Goal: Task Accomplishment & Management: Complete application form

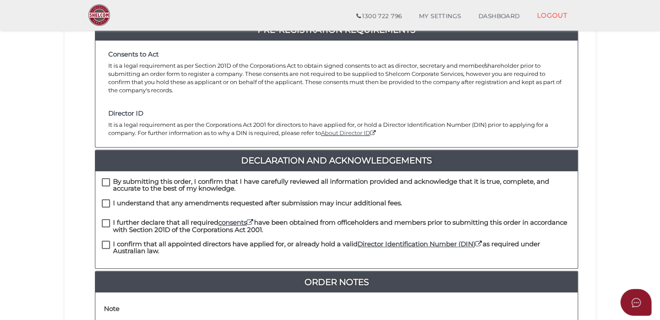
scroll to position [119, 0]
click at [105, 178] on label "By submitting this order, I confirm that I have carefully reviewed all informat…" at bounding box center [336, 183] width 469 height 11
checkbox input "true"
click at [110, 200] on label "I understand that any amendments requested after submission may incur additiona…" at bounding box center [252, 205] width 300 height 11
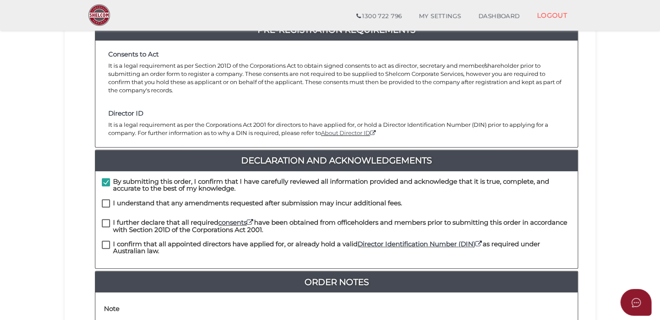
checkbox input "true"
click at [107, 219] on label "I further declare that all required consents have been obtained from officehold…" at bounding box center [336, 224] width 469 height 11
checkbox input "true"
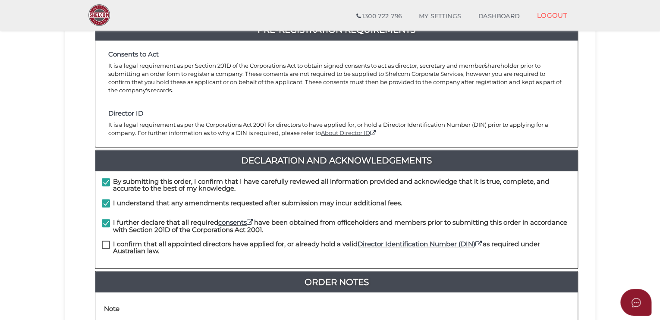
click at [105, 241] on label "I confirm that all appointed directors have applied for, or already hold a vali…" at bounding box center [336, 246] width 469 height 11
checkbox input "true"
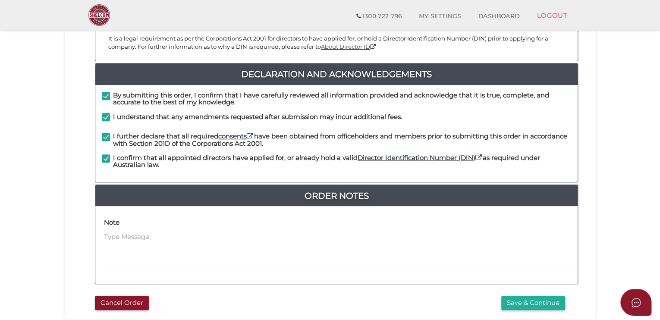
scroll to position [262, 0]
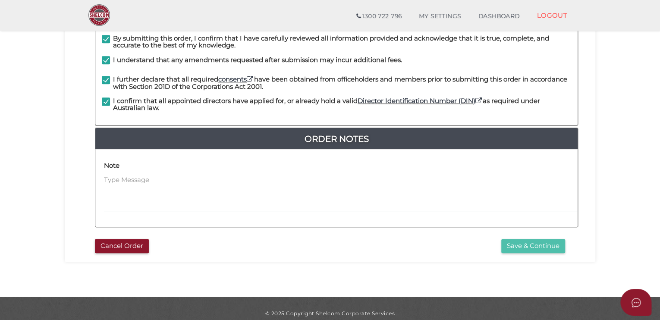
click at [514, 239] on button "Save & Continue" at bounding box center [533, 246] width 64 height 14
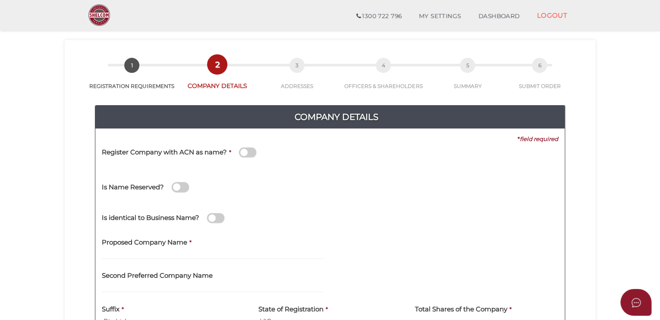
scroll to position [31, 0]
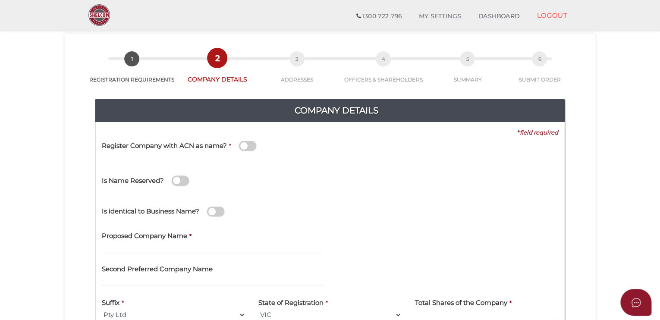
click at [243, 146] on span at bounding box center [247, 146] width 17 height 10
click at [0, 0] on input "checkbox" at bounding box center [0, 0] width 0 height 0
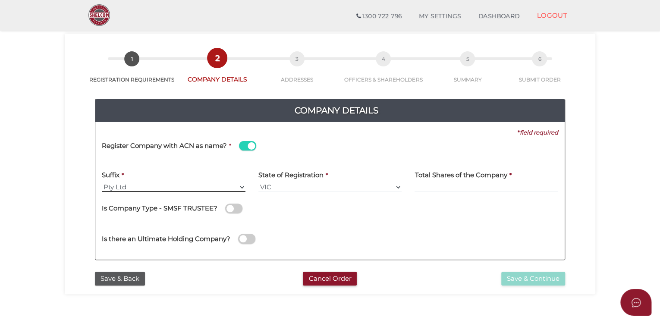
click at [192, 186] on select "Pty Ltd Pty Ltd Pty. Ltd. Pty Limited Proprietary Limited Proprietary Ltd" at bounding box center [174, 187] width 144 height 9
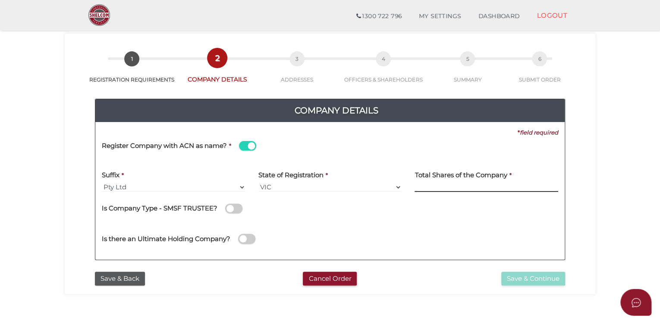
click at [456, 184] on input at bounding box center [487, 187] width 144 height 9
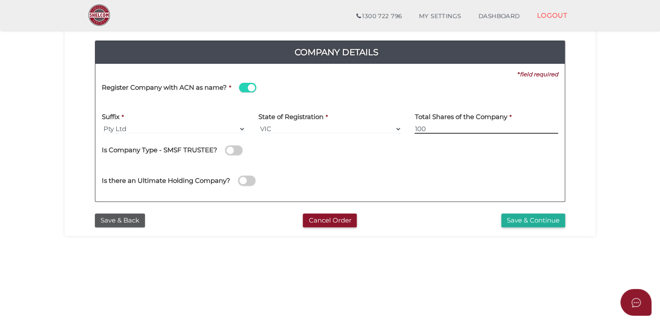
scroll to position [89, 0]
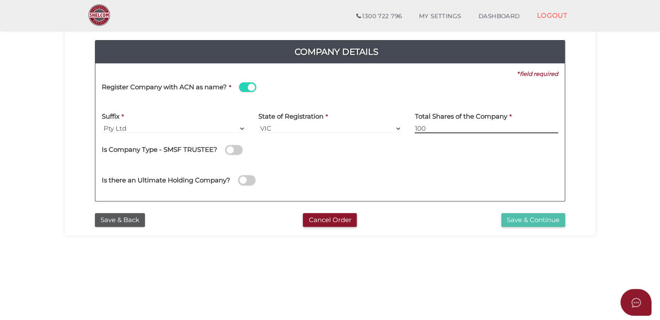
type input "100"
click at [520, 222] on button "Save & Continue" at bounding box center [533, 220] width 64 height 14
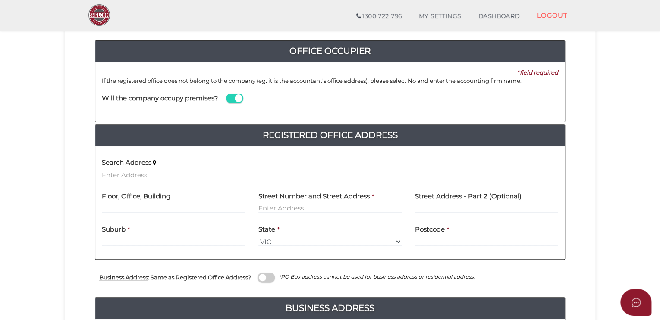
scroll to position [90, 0]
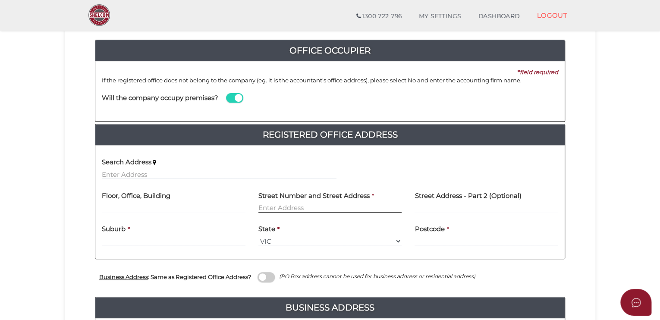
click at [357, 205] on input "text" at bounding box center [330, 207] width 144 height 9
type input "14 Heversham Grove"
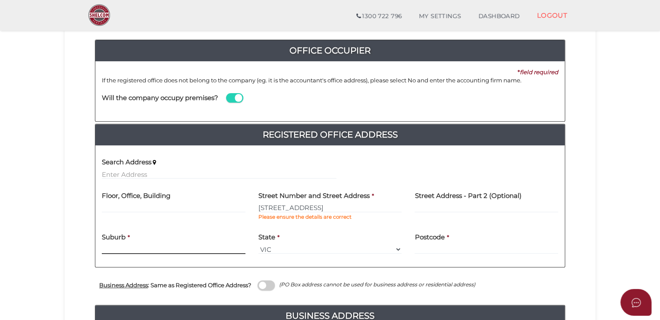
click at [204, 239] on div "Suburb *" at bounding box center [174, 240] width 144 height 27
type input "Greenvale"
click at [482, 248] on input "text" at bounding box center [487, 249] width 144 height 9
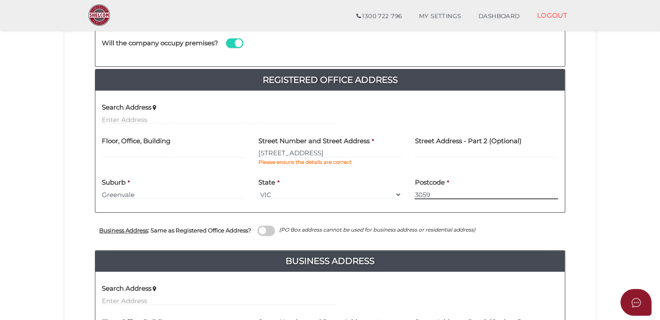
scroll to position [142, 0]
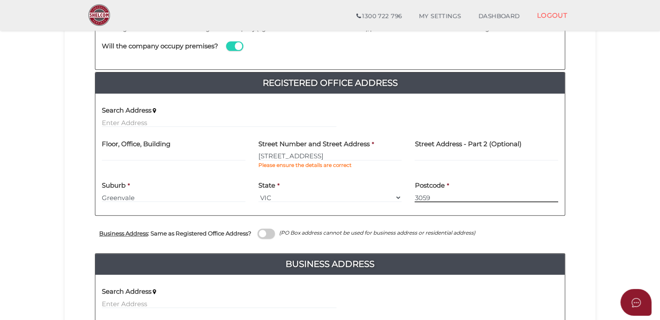
type input "3059"
click at [264, 230] on span at bounding box center [266, 234] width 17 height 10
click at [0, 0] on input "checkbox" at bounding box center [0, 0] width 0 height 0
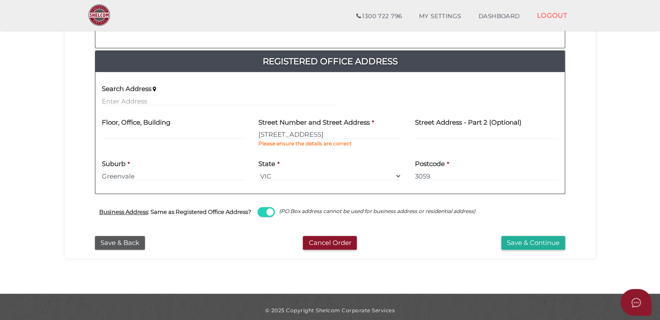
scroll to position [166, 0]
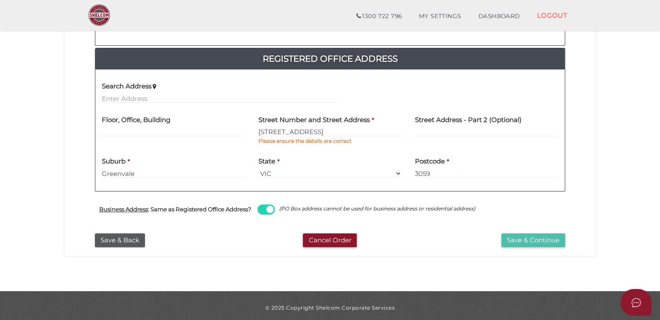
click at [520, 238] on button "Save & Continue" at bounding box center [533, 240] width 64 height 14
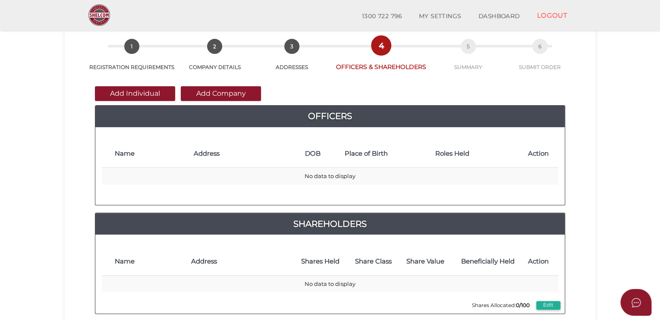
scroll to position [43, 0]
click at [144, 91] on button "Add Individual" at bounding box center [135, 93] width 80 height 15
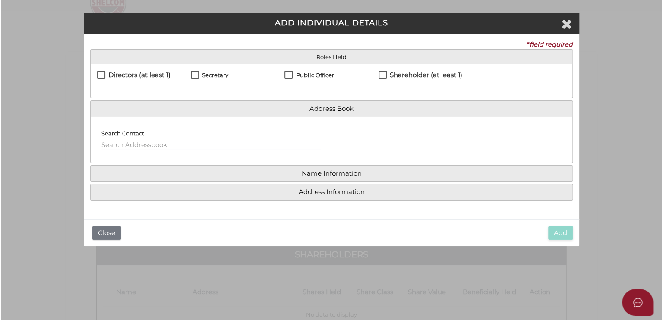
scroll to position [0, 0]
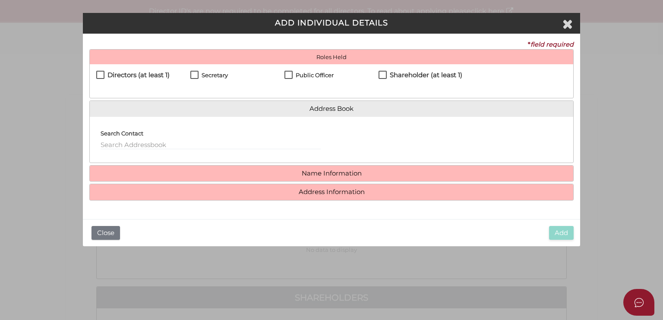
click at [100, 74] on label "Directors (at least 1)" at bounding box center [132, 77] width 73 height 11
checkbox input "true"
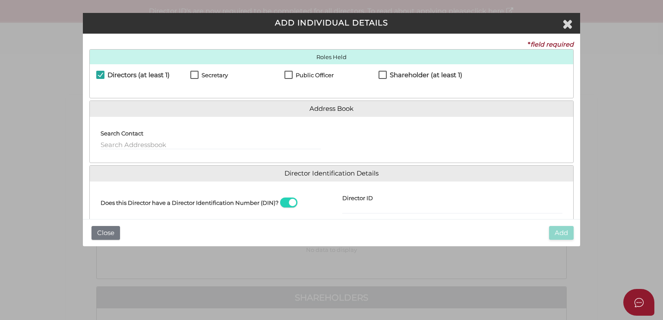
click at [378, 73] on label "Shareholder (at least 1)" at bounding box center [420, 77] width 84 height 11
checkbox input "true"
click at [189, 76] on div "Directors (at least 1)" at bounding box center [143, 78] width 94 height 14
click at [191, 75] on label "Secretary" at bounding box center [209, 77] width 38 height 11
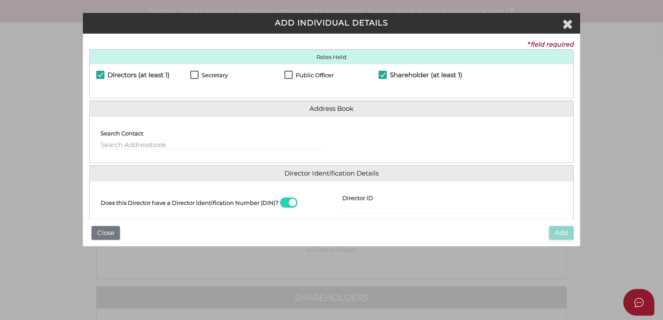
checkbox input "true"
click at [287, 74] on label "Public Officer" at bounding box center [308, 77] width 49 height 11
checkbox input "true"
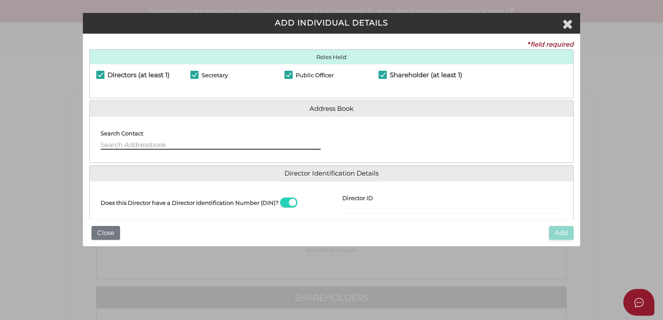
click at [208, 141] on input "text" at bounding box center [211, 144] width 220 height 9
type input "[PERSON_NAME]"
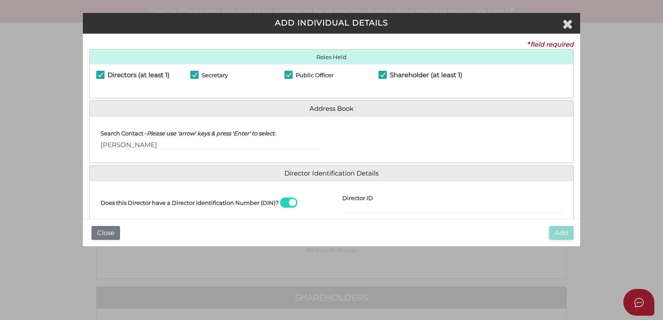
click at [419, 192] on div "Director ID" at bounding box center [452, 201] width 220 height 26
click at [396, 203] on div "Director ID" at bounding box center [452, 201] width 220 height 26
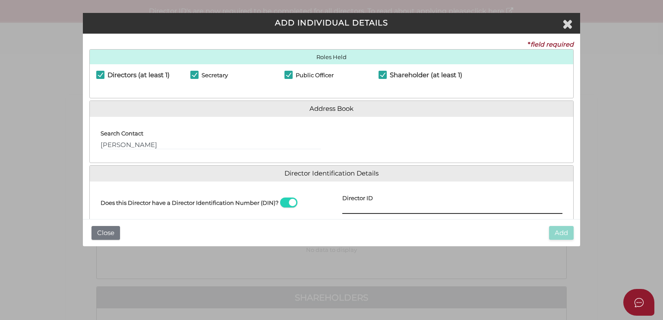
click at [376, 207] on input "Director ID" at bounding box center [452, 209] width 220 height 9
click at [291, 200] on span at bounding box center [288, 203] width 17 height 10
click at [0, 0] on input "checkbox" at bounding box center [0, 0] width 0 height 0
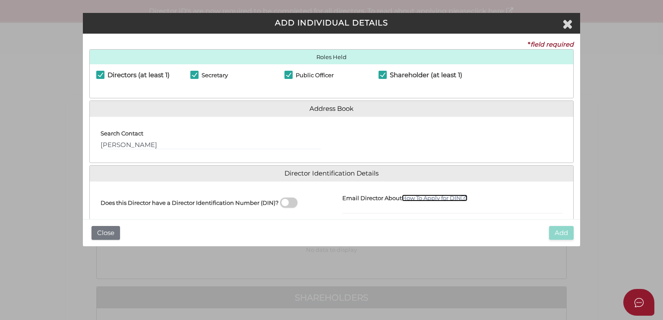
click at [463, 195] on icon at bounding box center [464, 198] width 6 height 6
click at [438, 208] on input "Email Director About How To Apply for DIN" at bounding box center [452, 209] width 220 height 9
type input "F"
type input "yes"
click at [283, 201] on span at bounding box center [288, 203] width 17 height 10
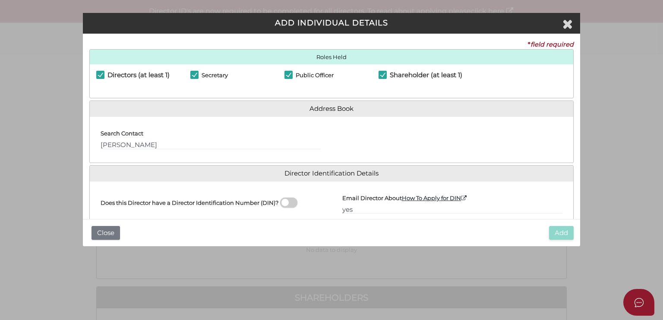
click at [0, 0] on input "checkbox" at bounding box center [0, 0] width 0 height 0
click at [293, 201] on span at bounding box center [288, 203] width 17 height 10
click at [0, 0] on input "checkbox" at bounding box center [0, 0] width 0 height 0
click at [204, 139] on div "Search Contact Francesco Lombardo" at bounding box center [211, 136] width 220 height 26
drag, startPoint x: 204, startPoint y: 139, endPoint x: 190, endPoint y: 150, distance: 17.5
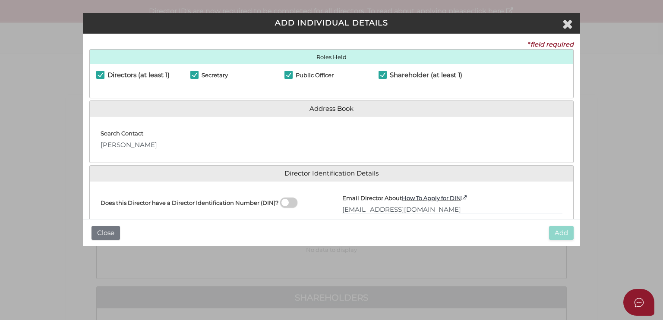
click at [190, 150] on div "Search Contact Francesco Lombardo" at bounding box center [211, 139] width 242 height 32
click at [444, 208] on input "franklombardoau@gmail.com" at bounding box center [452, 209] width 220 height 9
type input "f"
click at [282, 201] on span at bounding box center [288, 203] width 17 height 10
click at [0, 0] on input "checkbox" at bounding box center [0, 0] width 0 height 0
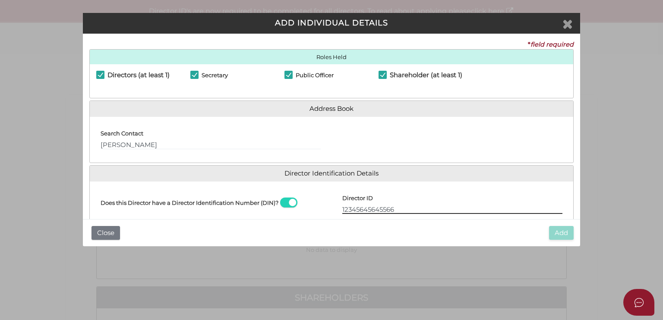
type input "12345645645566"
click at [568, 23] on icon "Close" at bounding box center [567, 23] width 10 height 13
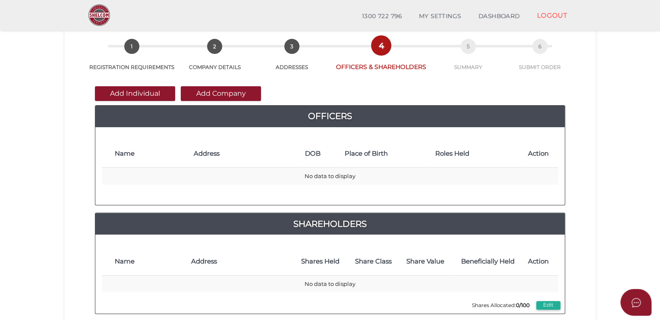
scroll to position [42, 0]
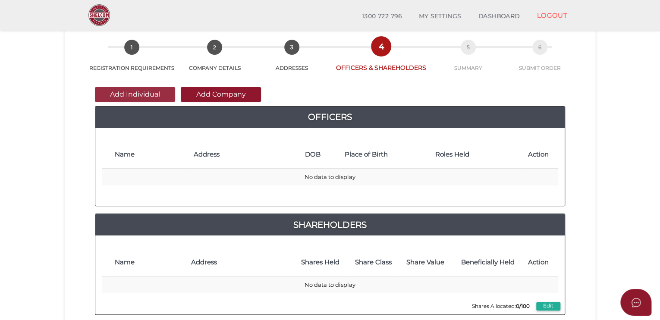
click at [148, 94] on button "Add Individual" at bounding box center [135, 94] width 80 height 15
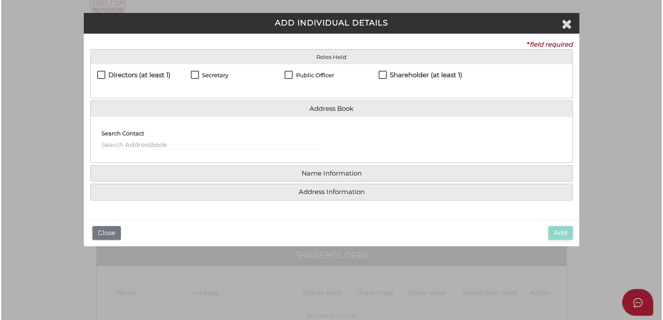
scroll to position [0, 0]
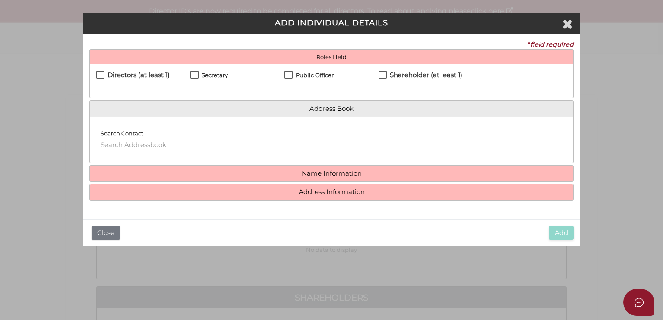
click at [96, 73] on label "Directors (at least 1)" at bounding box center [132, 77] width 73 height 11
checkbox input "true"
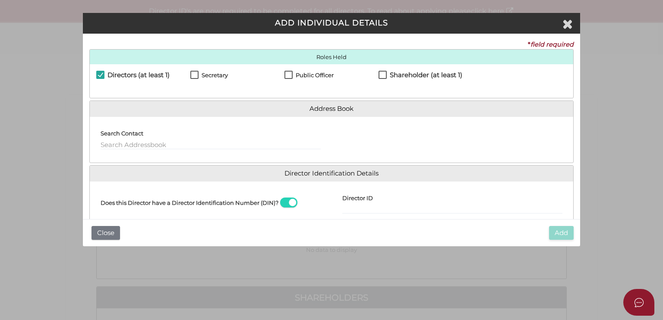
click at [195, 72] on label "Secretary" at bounding box center [209, 77] width 38 height 11
checkbox input "true"
click at [289, 74] on label "Public Officer" at bounding box center [308, 77] width 49 height 11
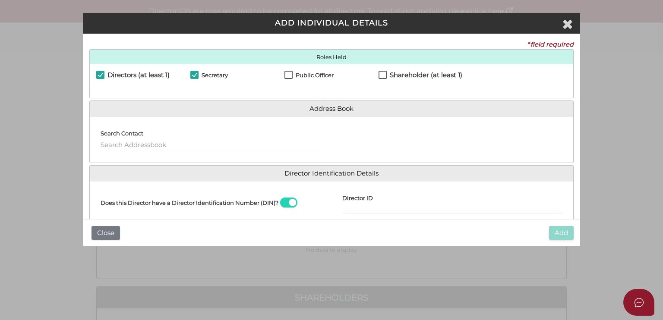
checkbox input "true"
click at [378, 72] on label "Shareholder (at least 1)" at bounding box center [420, 77] width 84 height 11
checkbox input "true"
click at [190, 144] on input "text" at bounding box center [211, 144] width 220 height 9
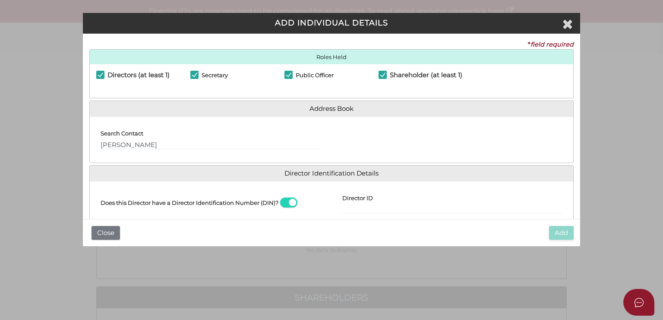
click at [288, 201] on span at bounding box center [288, 203] width 17 height 10
click at [0, 0] on input "checkbox" at bounding box center [0, 0] width 0 height 0
click at [283, 200] on span at bounding box center [288, 203] width 17 height 10
click at [0, 0] on input "checkbox" at bounding box center [0, 0] width 0 height 0
click at [102, 146] on input "francesco Lombardo" at bounding box center [211, 144] width 220 height 9
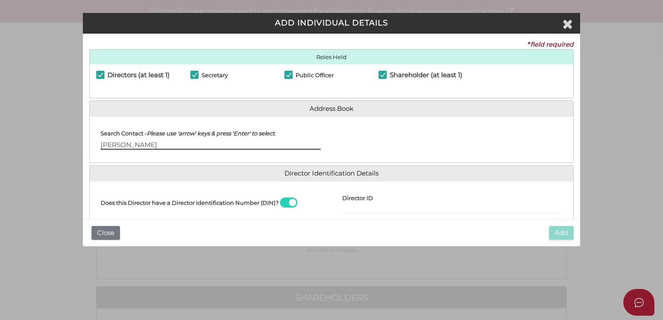
click at [223, 145] on input "[PERSON_NAME]" at bounding box center [211, 144] width 220 height 9
type input "[PERSON_NAME]"
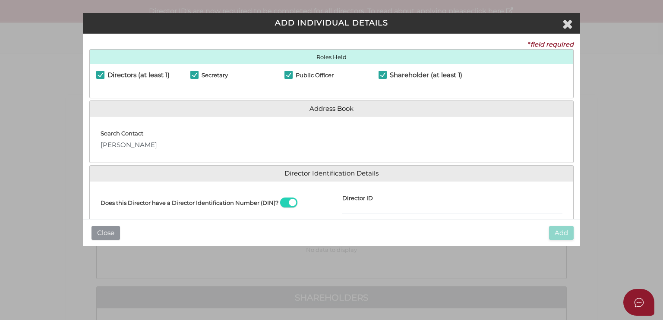
click at [108, 227] on button "Close" at bounding box center [105, 233] width 28 height 14
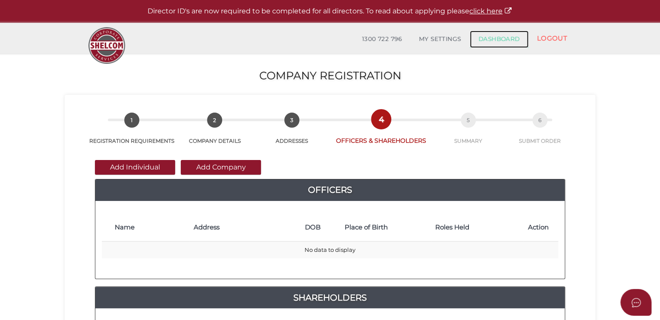
click at [489, 34] on link "DASHBOARD" at bounding box center [499, 39] width 59 height 17
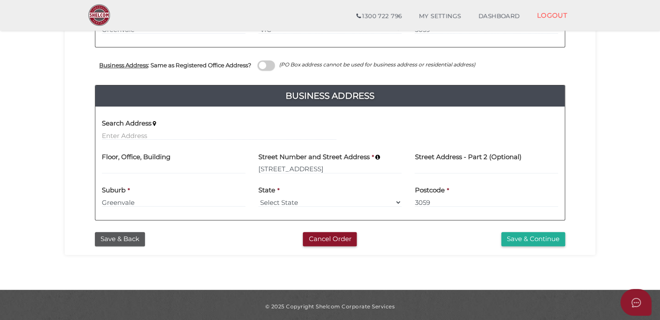
scroll to position [302, 0]
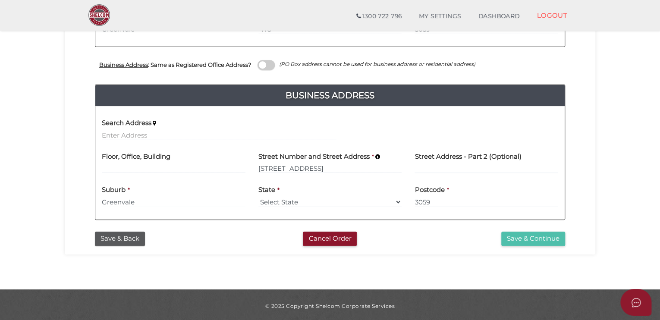
click at [519, 241] on button "Save & Continue" at bounding box center [533, 239] width 64 height 14
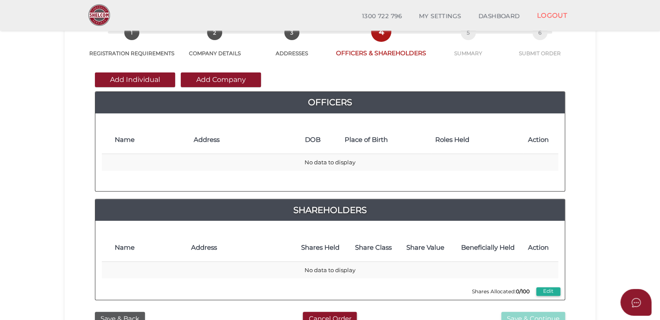
scroll to position [59, 0]
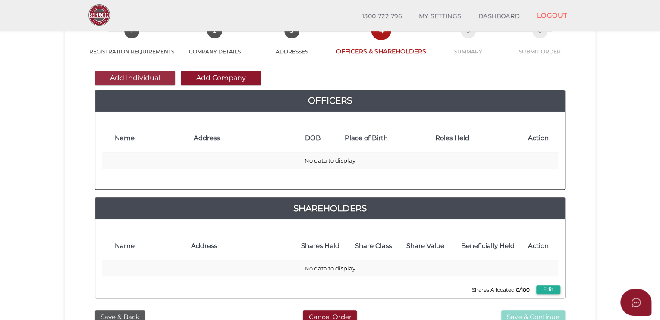
click at [136, 76] on button "Add Individual" at bounding box center [135, 78] width 80 height 15
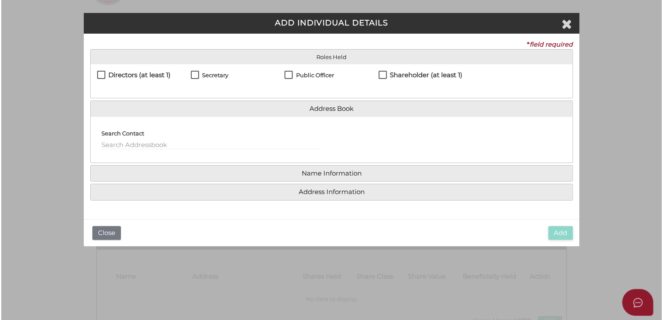
scroll to position [0, 0]
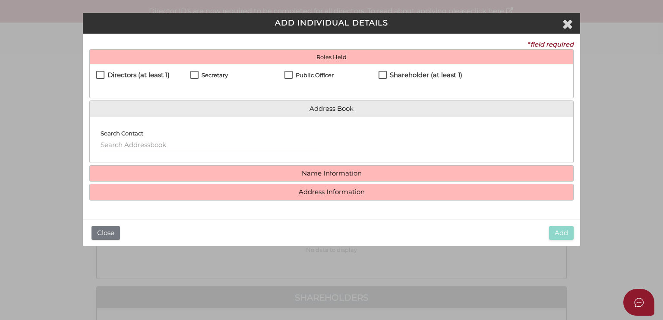
click at [98, 76] on label "Directors (at least 1)" at bounding box center [132, 77] width 73 height 11
checkbox input "true"
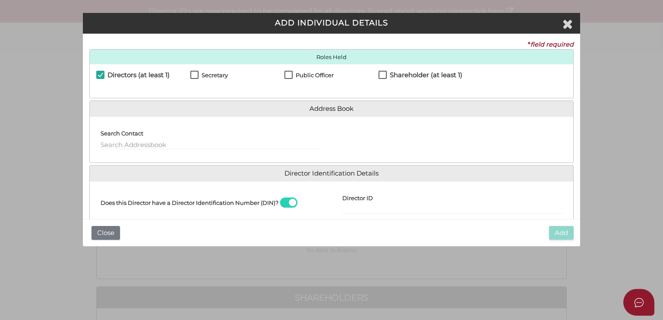
click at [194, 76] on label "Secretary" at bounding box center [209, 77] width 38 height 11
checkbox input "true"
click at [285, 73] on label "Public Officer" at bounding box center [308, 77] width 49 height 11
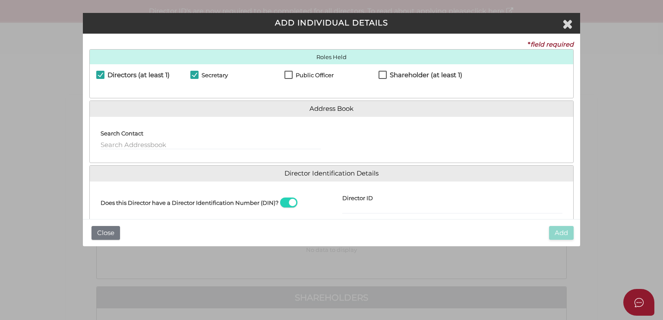
checkbox input "true"
click at [383, 73] on label "Shareholder (at least 1)" at bounding box center [420, 77] width 84 height 11
checkbox input "true"
click at [205, 144] on input "text" at bounding box center [211, 144] width 220 height 9
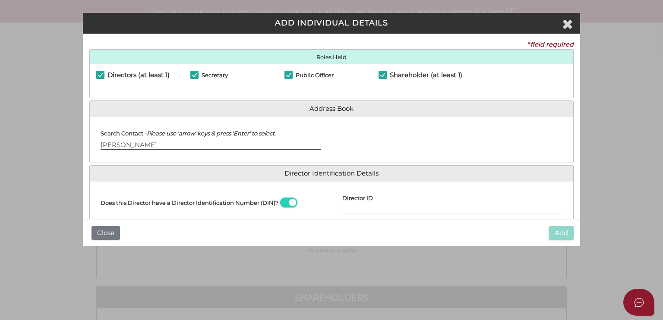
type input "[PERSON_NAME]"
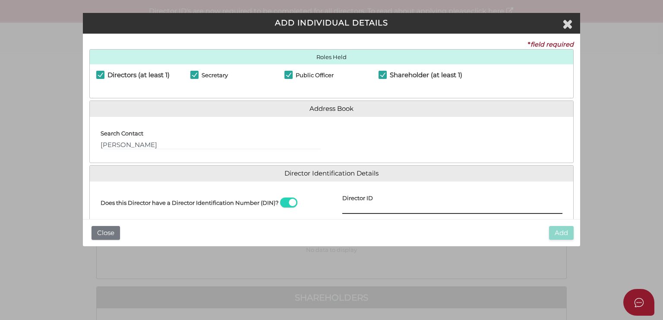
click at [453, 208] on input "Director ID" at bounding box center [452, 209] width 220 height 9
type input "036060240750619"
click at [493, 214] on input "036060240750619" at bounding box center [452, 209] width 220 height 9
click at [352, 206] on input "036060240750619" at bounding box center [452, 209] width 220 height 9
click at [414, 209] on input "036060240750619" at bounding box center [452, 209] width 220 height 9
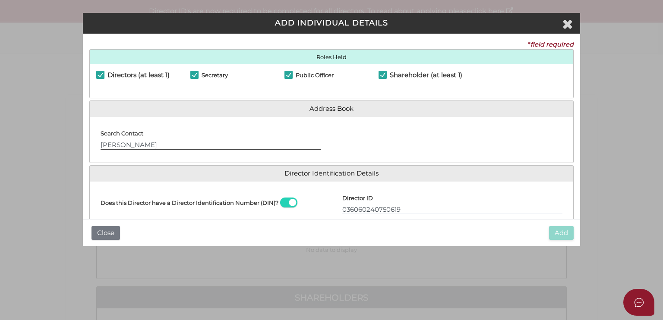
click at [133, 143] on input "Francesco Lombardo" at bounding box center [211, 144] width 220 height 9
click at [413, 211] on input "036060240750619" at bounding box center [452, 209] width 220 height 9
click at [118, 142] on input "Frank Lombardo" at bounding box center [211, 144] width 220 height 9
type input "Francesco Lombardo"
click at [411, 207] on input "036060240750619" at bounding box center [452, 209] width 220 height 9
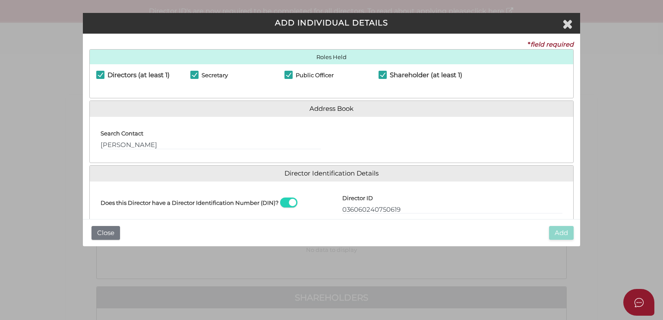
click at [291, 199] on span at bounding box center [288, 203] width 17 height 10
click at [0, 0] on input "checkbox" at bounding box center [0, 0] width 0 height 0
click at [280, 200] on span at bounding box center [288, 203] width 17 height 10
click at [0, 0] on input "checkbox" at bounding box center [0, 0] width 0 height 0
click at [384, 211] on input "Director ID" at bounding box center [452, 209] width 220 height 9
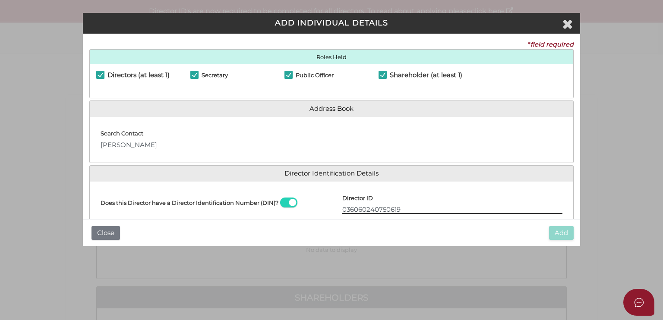
type input "036060240750619"
click at [494, 208] on input "036060240750619" at bounding box center [452, 209] width 220 height 9
click at [564, 22] on icon "Close" at bounding box center [567, 23] width 10 height 13
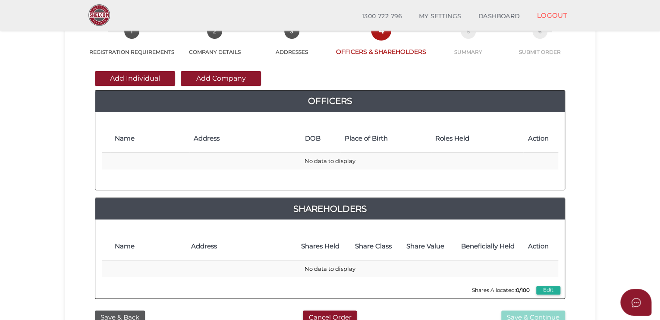
scroll to position [55, 0]
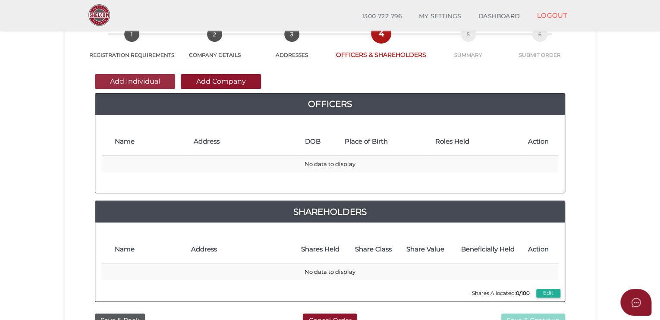
click at [145, 79] on button "Add Individual" at bounding box center [135, 81] width 80 height 15
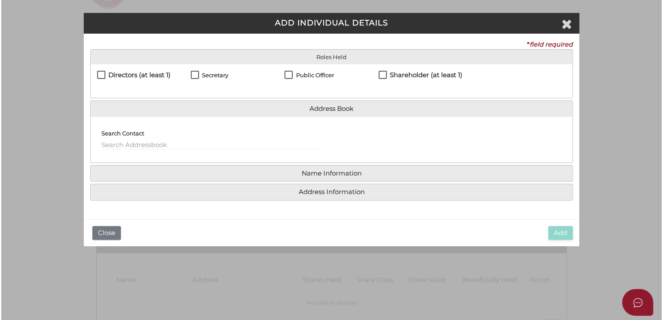
scroll to position [0, 0]
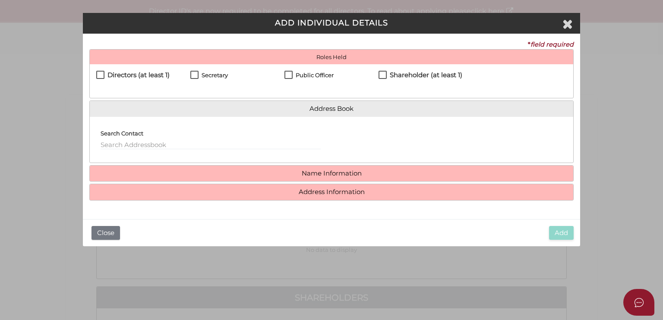
click at [101, 73] on label "Directors (at least 1)" at bounding box center [132, 77] width 73 height 11
checkbox input "true"
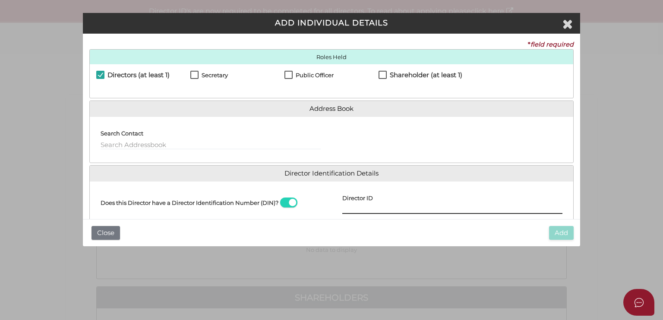
click at [409, 206] on input "Director ID" at bounding box center [452, 209] width 220 height 9
type input "036060240250619"
click at [382, 74] on label "Shareholder (at least 1)" at bounding box center [420, 77] width 84 height 11
checkbox input "true"
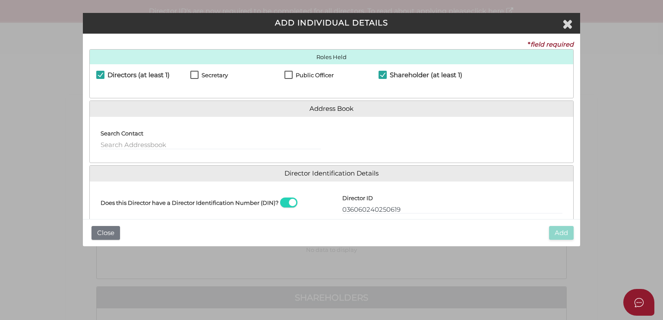
click at [193, 75] on label "Secretary" at bounding box center [209, 77] width 38 height 11
checkbox input "true"
click at [288, 72] on label "Public Officer" at bounding box center [308, 77] width 49 height 11
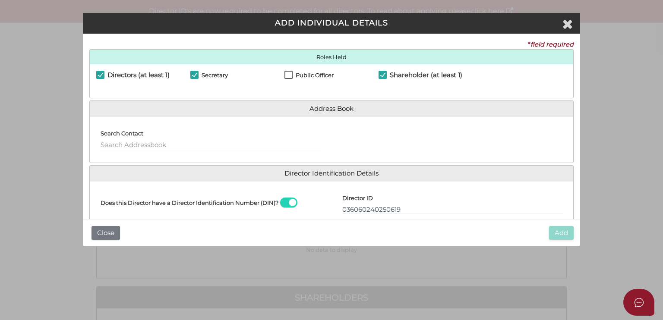
checkbox input "true"
click at [211, 141] on input "text" at bounding box center [211, 144] width 220 height 9
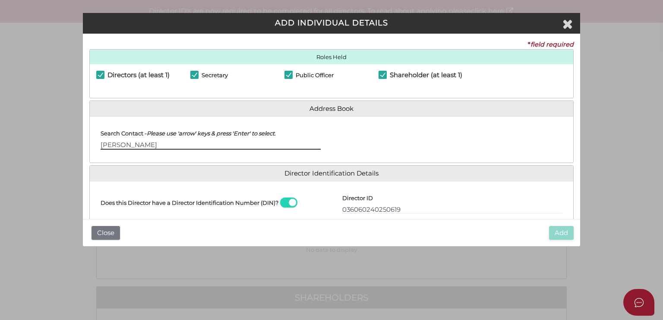
type input "[PERSON_NAME]"
click at [474, 208] on input "036060240250619" at bounding box center [452, 209] width 220 height 9
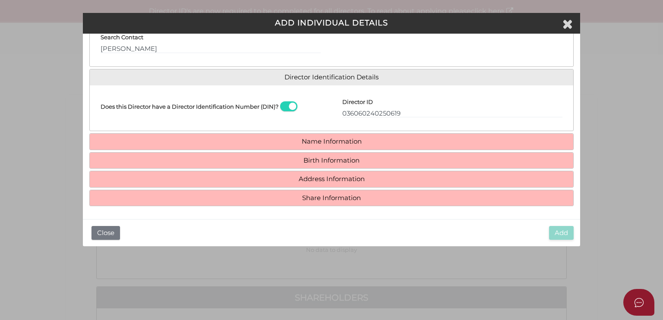
scroll to position [96, 0]
click at [361, 137] on h4 "Name Information" at bounding box center [331, 142] width 483 height 16
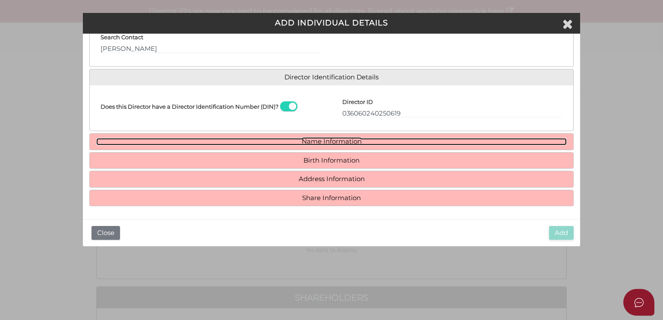
click at [339, 139] on link "Name Information" at bounding box center [331, 141] width 470 height 7
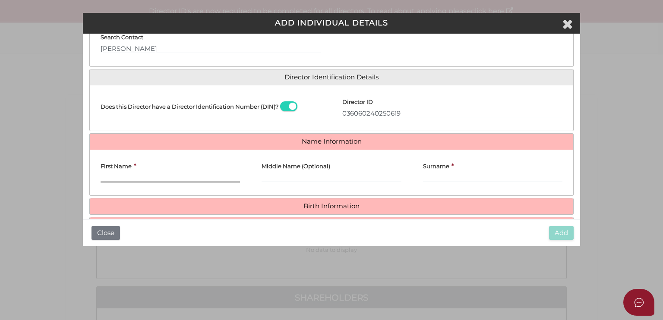
click at [167, 173] on input "First Name" at bounding box center [170, 177] width 139 height 9
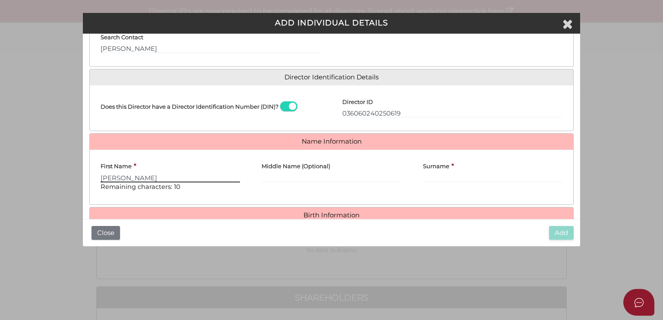
type input "[PERSON_NAME]"
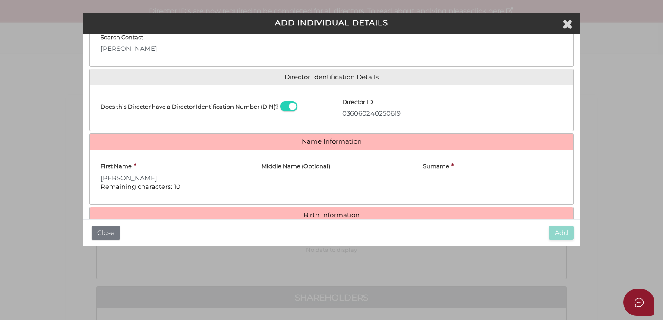
click at [432, 174] on input "Surname" at bounding box center [492, 177] width 139 height 9
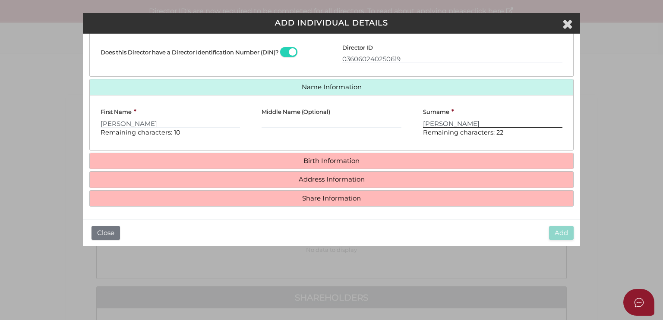
scroll to position [149, 0]
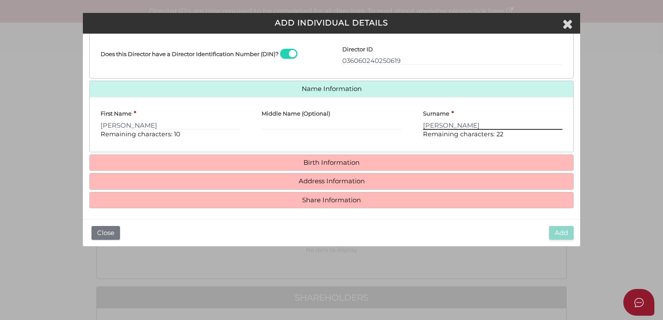
type input "Lombardo"
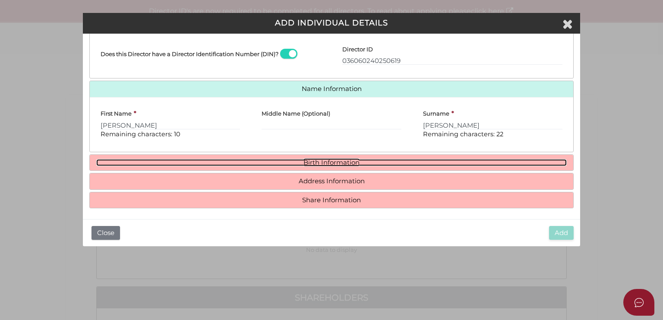
click at [359, 159] on link "Birth Information" at bounding box center [331, 162] width 470 height 7
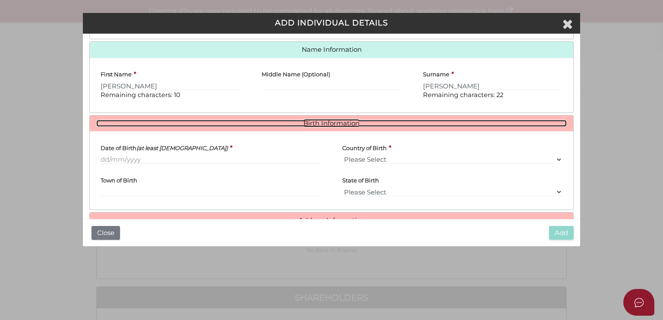
scroll to position [189, 0]
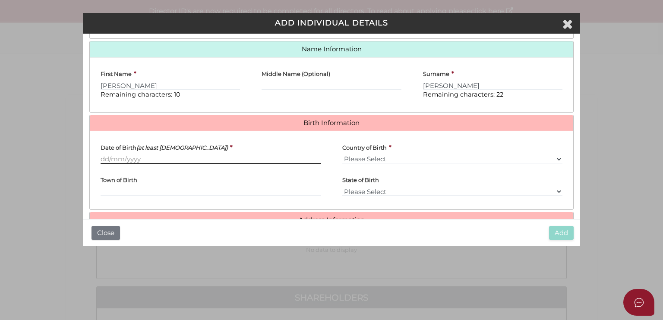
click at [250, 158] on input "Date of Birth (at least 18 years old)" at bounding box center [211, 158] width 220 height 9
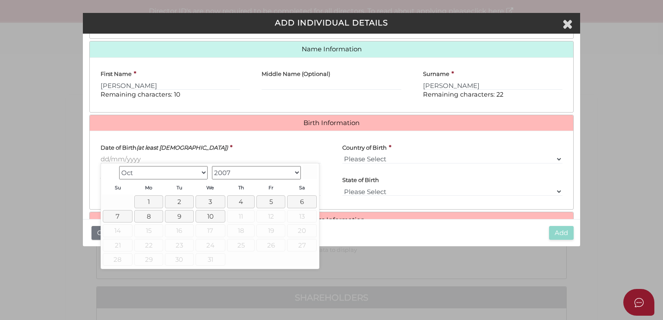
click at [299, 171] on select "1900 1901 1902 1903 1904 1905 1906 1907 1908 1909 1910 1911 1912 1913 1914 1915…" at bounding box center [256, 172] width 89 height 13
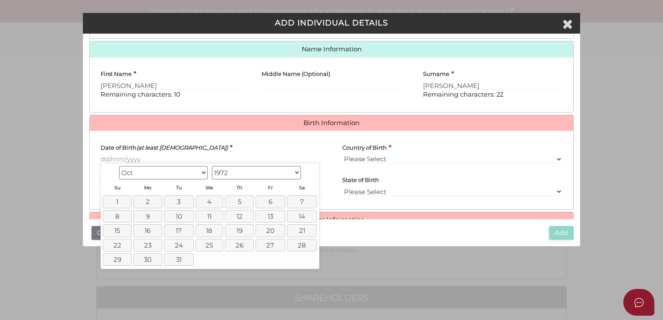
click at [202, 175] on select "Jan Feb Mar Apr May Jun Jul Aug Sep Oct Nov Dec" at bounding box center [163, 172] width 89 height 13
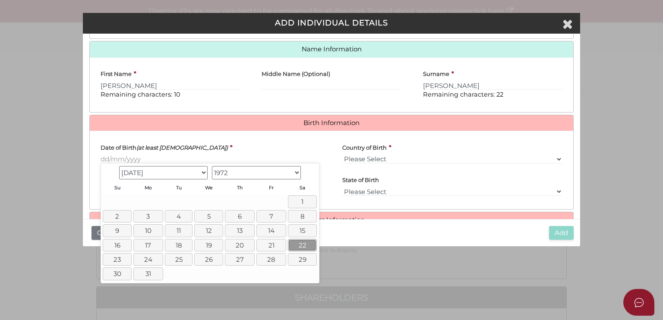
click at [306, 246] on link "22" at bounding box center [302, 245] width 29 height 13
type input "22/07/1972"
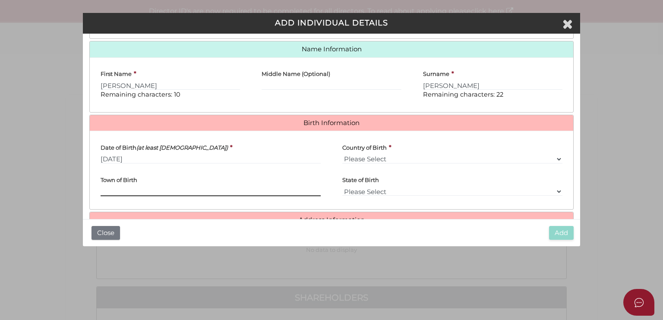
click at [217, 192] on input "Town of Birth" at bounding box center [211, 191] width 220 height 9
type input "Footscray"
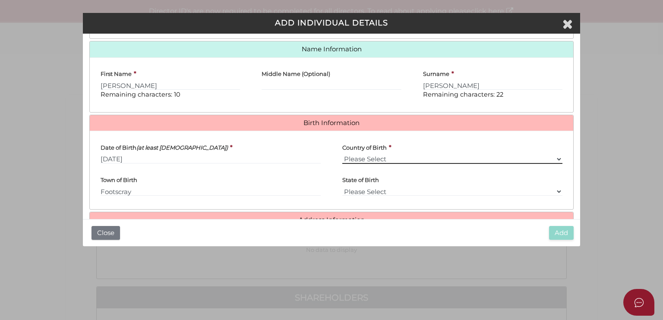
click at [373, 157] on select "Please Select v Australia Afghanistan Albania Algeria American Samoa Andorra An…" at bounding box center [452, 158] width 220 height 9
select select "[GEOGRAPHIC_DATA]"
click at [342, 154] on select "Please Select v Australia Afghanistan Albania Algeria American Samoa Andorra An…" at bounding box center [452, 158] width 220 height 9
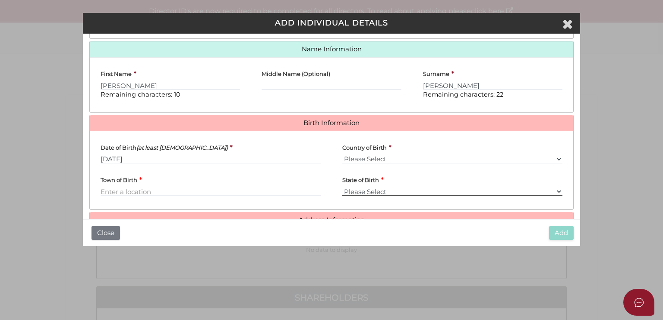
click at [408, 190] on select "Please Select VIC ACT NSW NT QLD TAS WA SA" at bounding box center [452, 191] width 220 height 9
select select "VIC"
click at [342, 187] on select "Please Select VIC ACT NSW NT QLD TAS WA SA" at bounding box center [452, 191] width 220 height 9
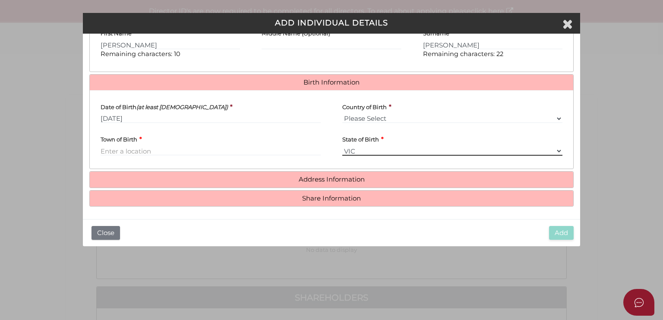
scroll to position [228, 0]
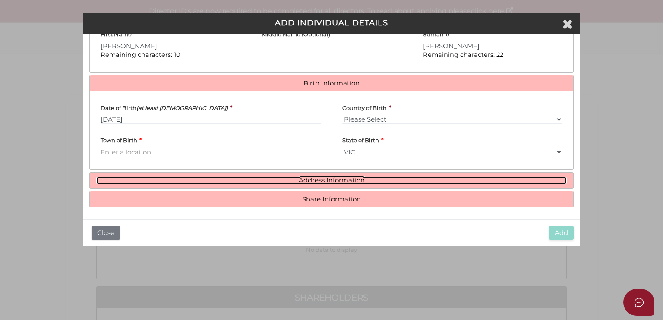
click at [321, 177] on link "Address Information" at bounding box center [331, 180] width 470 height 7
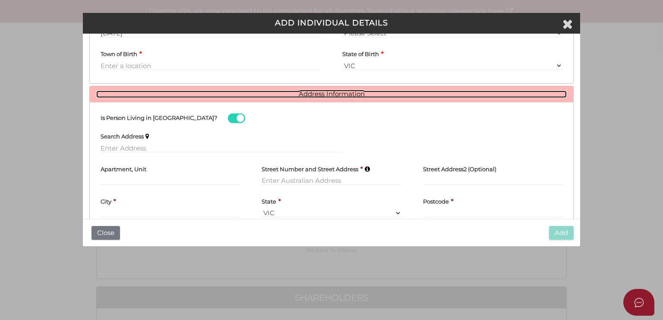
scroll to position [319, 0]
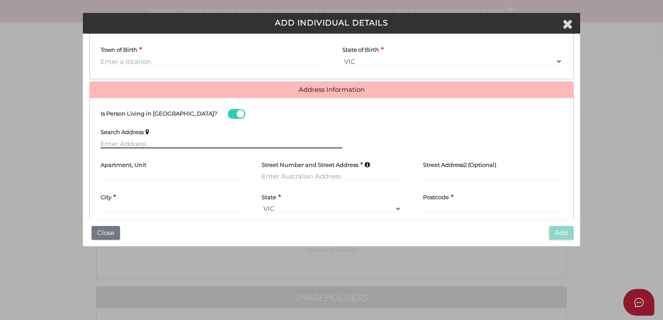
click at [198, 139] on input "text" at bounding box center [222, 143] width 242 height 9
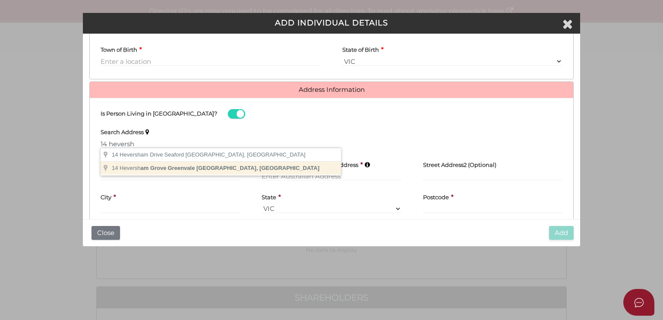
type input "14 Heversham Grove, Greenvale VIC, Australia"
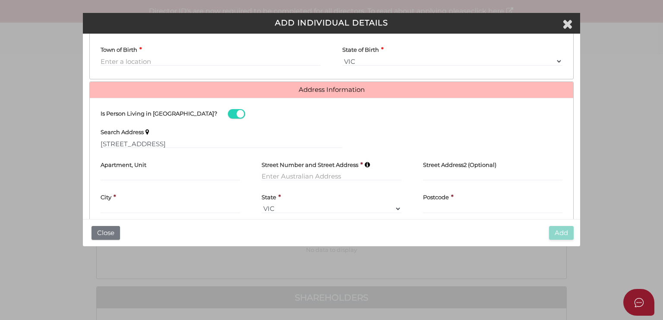
type input "14 Heversham Grove"
type input "Greenvale"
select select "VIC"
type input "3059"
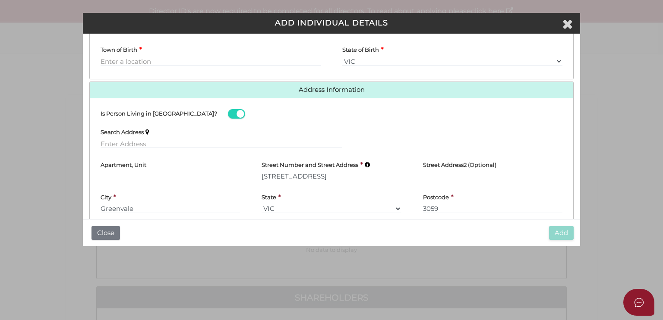
scroll to position [358, 0]
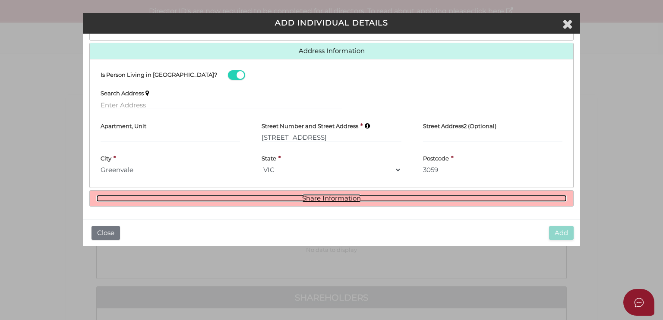
click at [319, 196] on link "Share Information" at bounding box center [331, 198] width 470 height 7
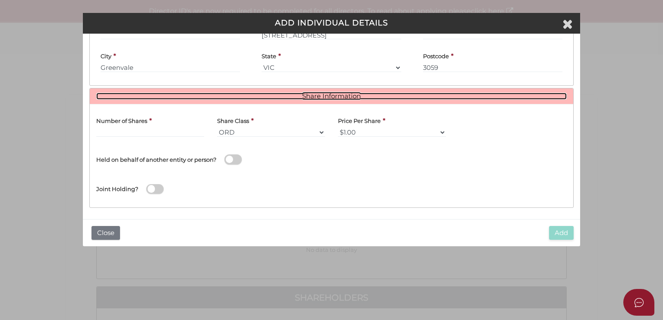
scroll to position [461, 0]
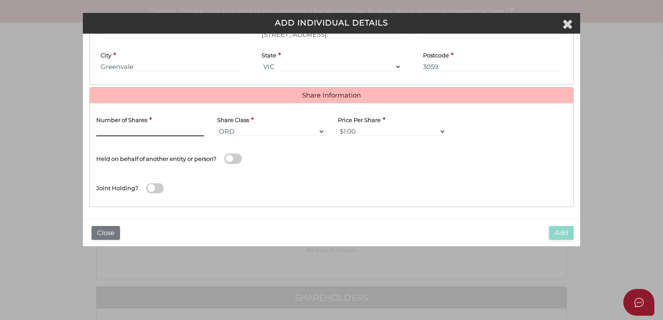
click at [154, 131] on input "text" at bounding box center [150, 131] width 108 height 9
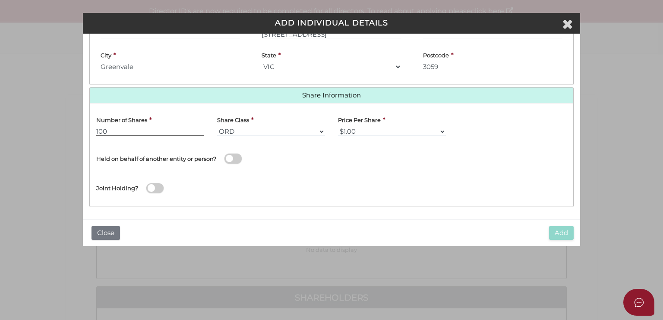
type input "100"
click at [480, 196] on div "Joint Holding?" at bounding box center [331, 186] width 483 height 28
click at [150, 184] on span at bounding box center [154, 188] width 17 height 10
click at [0, 0] on input "checkbox" at bounding box center [0, 0] width 0 height 0
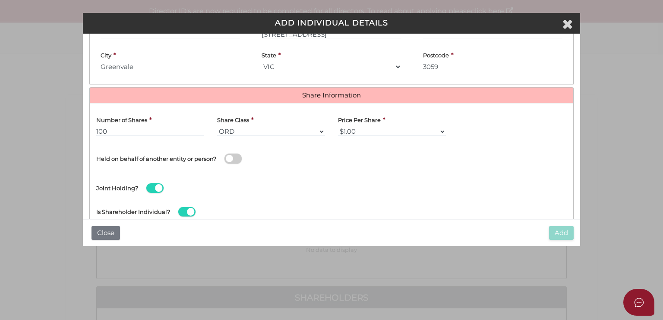
click at [230, 154] on span at bounding box center [232, 159] width 17 height 10
click at [0, 0] on input "checkbox" at bounding box center [0, 0] width 0 height 0
click at [230, 154] on span at bounding box center [232, 159] width 17 height 10
click at [0, 0] on input "checkbox" at bounding box center [0, 0] width 0 height 0
click at [154, 183] on span at bounding box center [154, 188] width 17 height 10
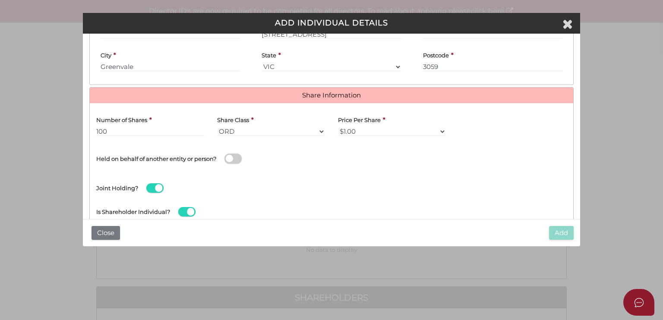
click at [0, 0] on input "checkbox" at bounding box center [0, 0] width 0 height 0
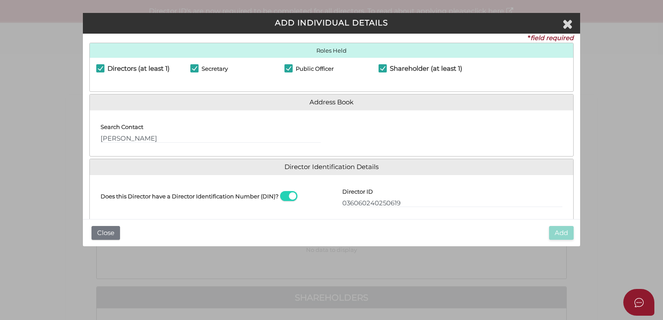
scroll to position [0, 0]
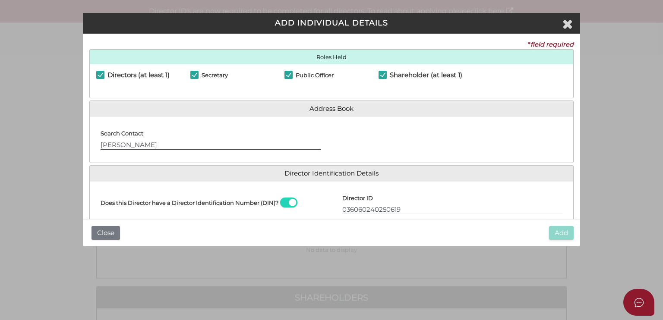
click at [243, 144] on input "[PERSON_NAME]" at bounding box center [211, 144] width 220 height 9
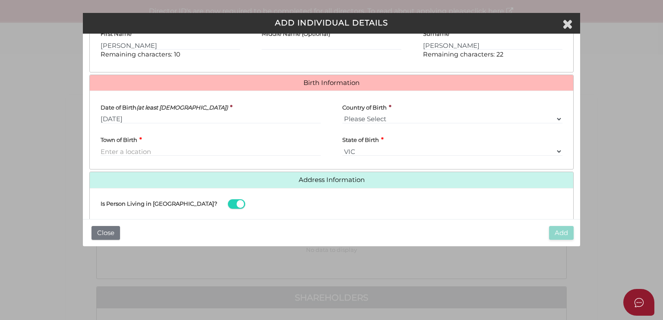
scroll to position [229, 0]
click at [196, 151] on input "Town of Birth" at bounding box center [211, 150] width 220 height 9
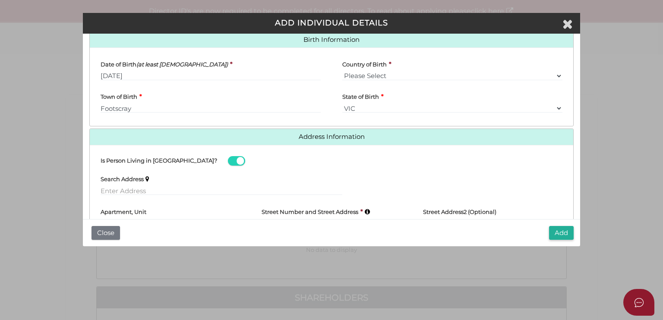
scroll to position [277, 0]
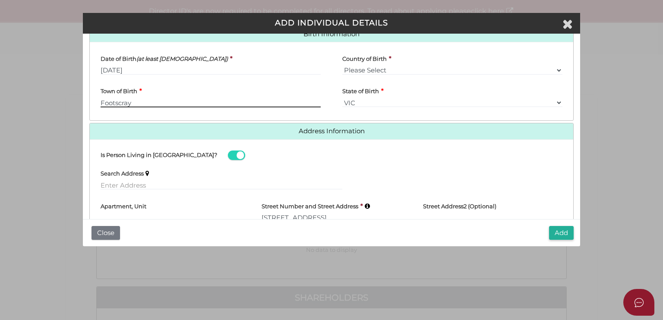
click at [185, 99] on input "Footscray" at bounding box center [211, 102] width 220 height 9
type input "Footscray"
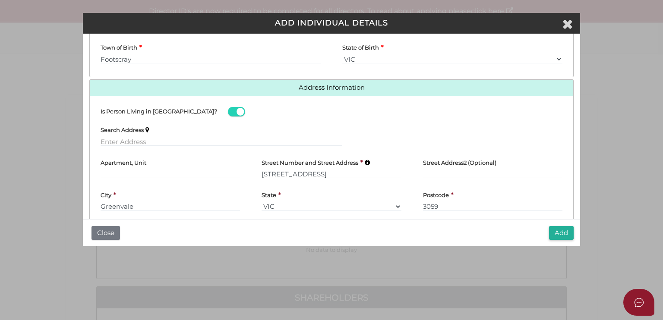
scroll to position [321, 0]
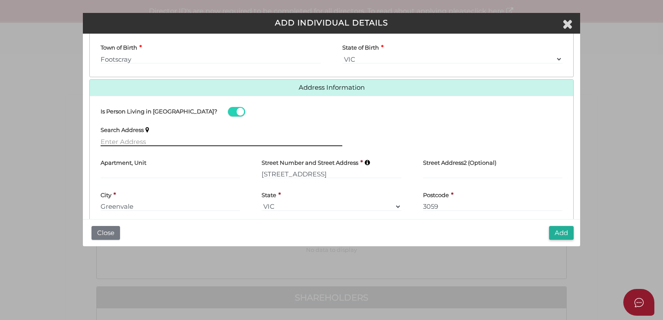
click at [163, 139] on input "text" at bounding box center [222, 141] width 242 height 9
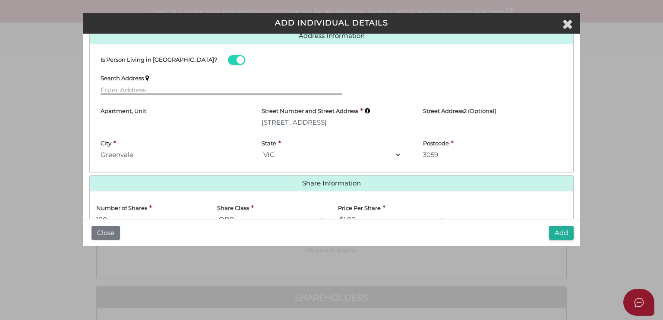
scroll to position [461, 0]
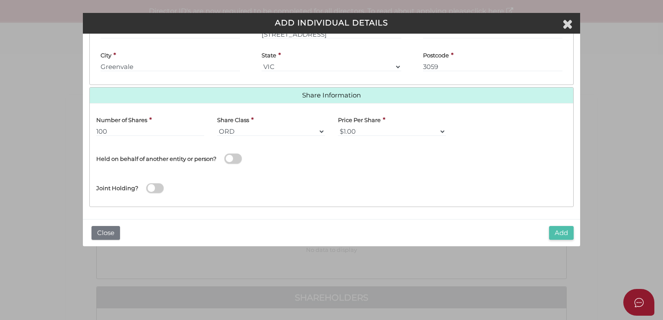
click at [560, 230] on button "Add" at bounding box center [561, 233] width 25 height 14
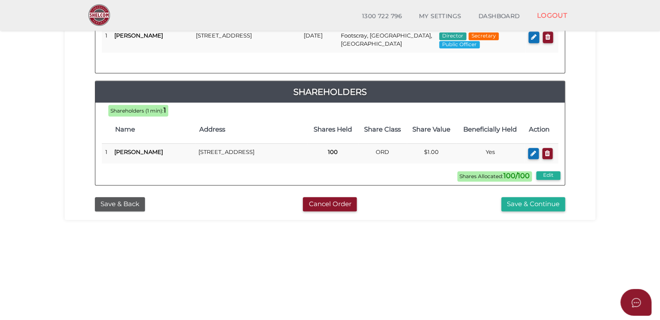
scroll to position [184, 0]
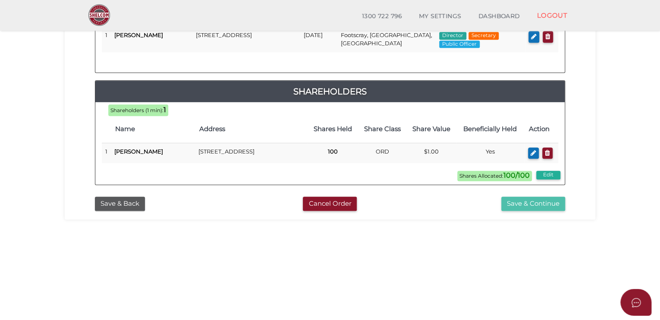
click at [522, 205] on button "Save & Continue" at bounding box center [533, 204] width 64 height 14
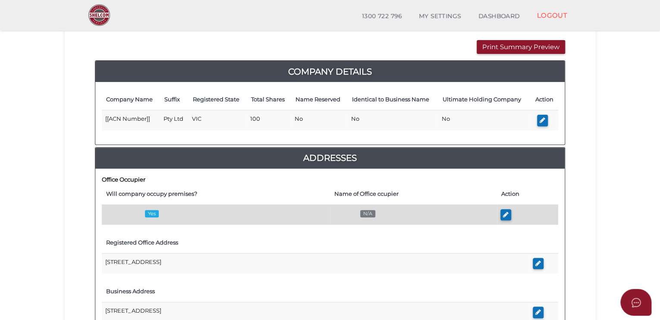
scroll to position [89, 0]
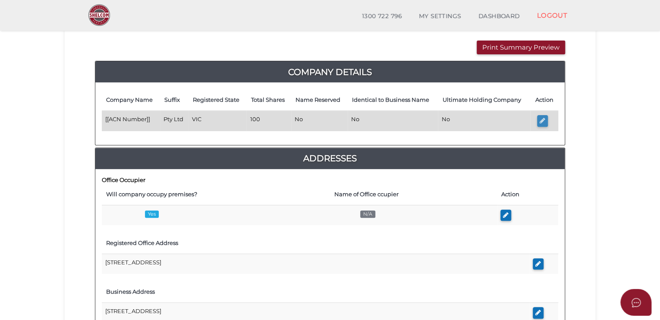
click at [545, 119] on icon "button" at bounding box center [543, 120] width 6 height 6
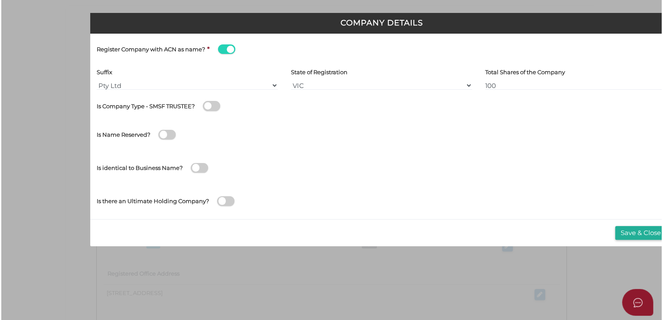
scroll to position [0, 0]
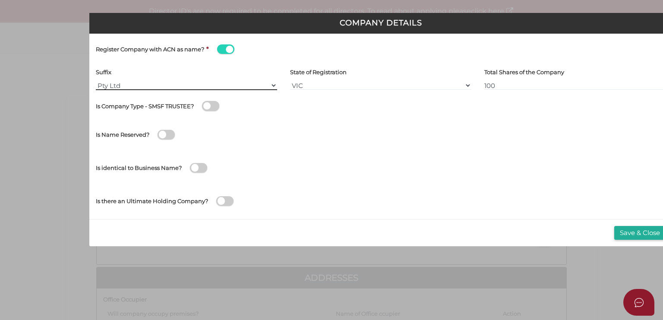
click at [126, 85] on select "Pty Ltd Pty Ltd Pty. Ltd. Pty Limited Proprietary Limited Proprietary Ltd" at bounding box center [186, 85] width 181 height 9
click at [96, 81] on select "Pty Ltd Pty Ltd Pty. Ltd. Pty Limited Proprietary Limited Proprietary Ltd" at bounding box center [186, 85] width 181 height 9
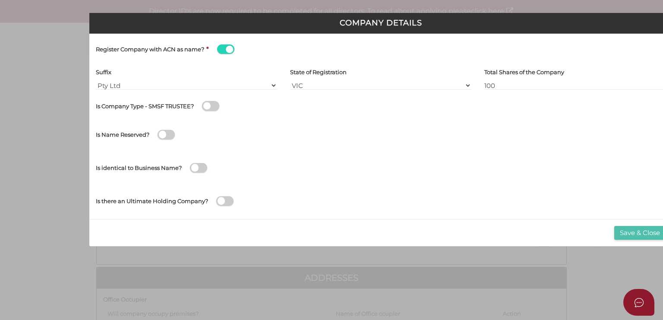
click at [628, 229] on button "Save & Close" at bounding box center [639, 233] width 51 height 14
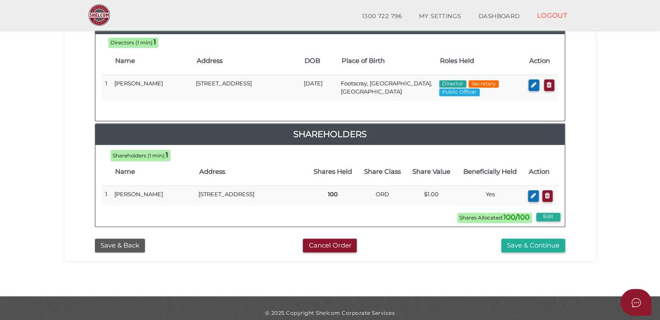
scroll to position [427, 0]
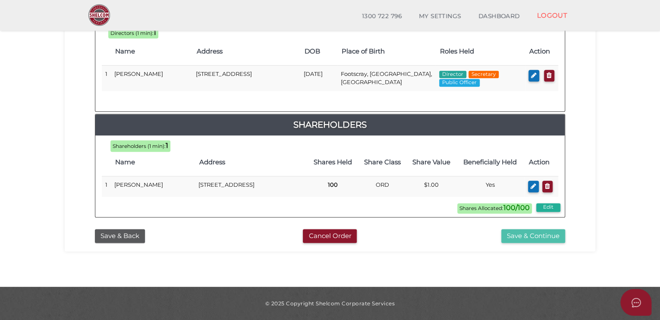
click at [527, 234] on button "Save & Continue" at bounding box center [533, 236] width 64 height 14
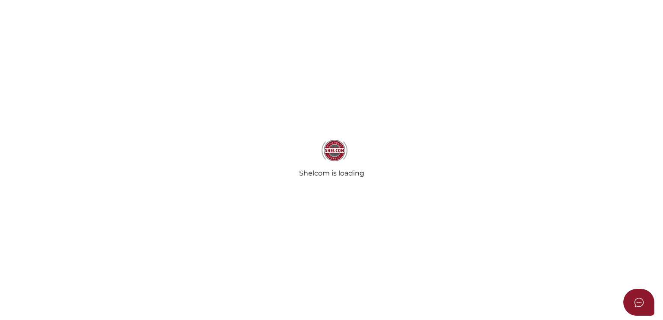
select select "Comb Binding"
radio input "true"
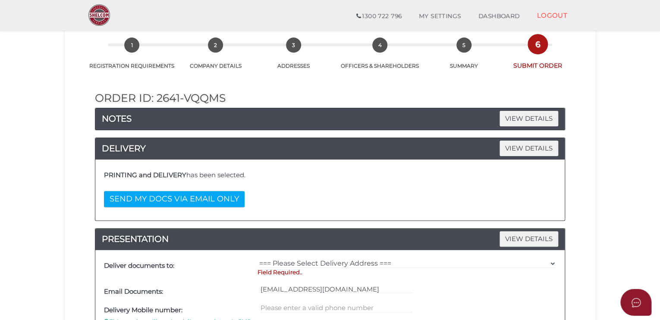
scroll to position [38, 0]
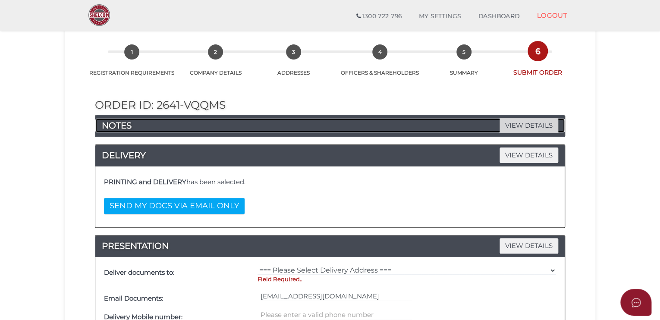
click at [521, 120] on span "VIEW DETAILS" at bounding box center [529, 125] width 59 height 15
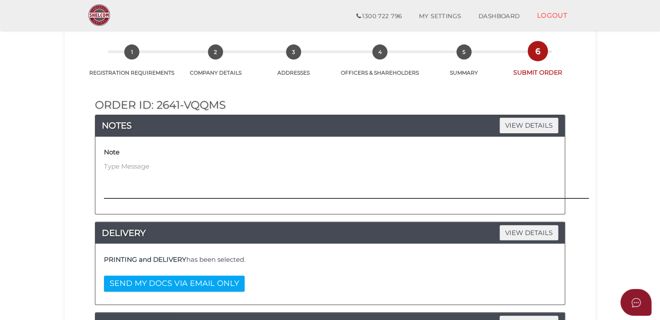
click at [249, 187] on textarea at bounding box center [395, 180] width 582 height 37
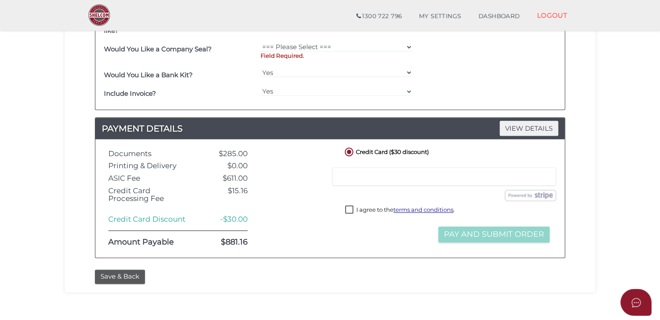
scroll to position [504, 0]
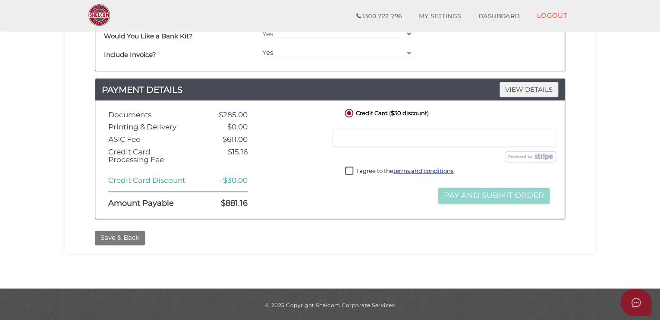
type textarea "10 Star Stayz"
click at [128, 238] on button "Save & Back" at bounding box center [120, 238] width 50 height 14
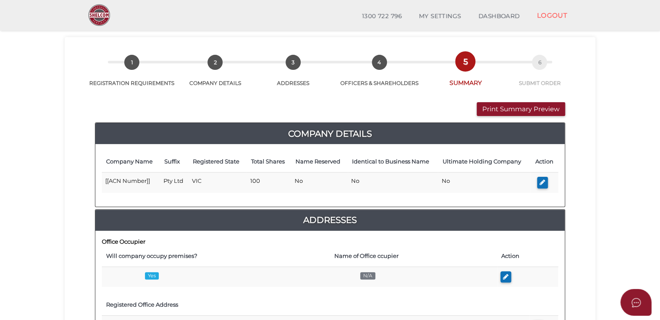
scroll to position [29, 0]
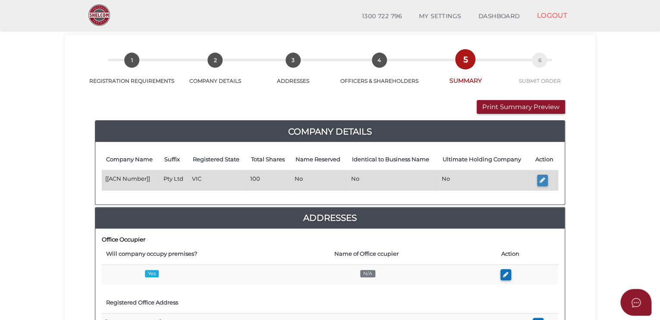
click at [540, 175] on button "button" at bounding box center [542, 181] width 11 height 12
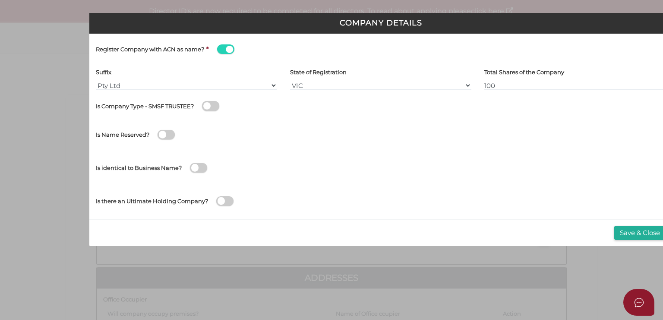
scroll to position [3, 0]
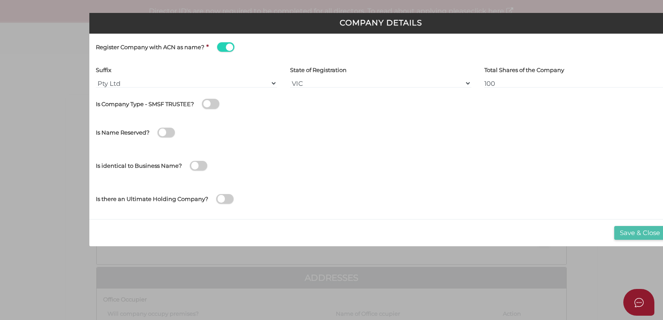
click at [628, 230] on button "Save & Close" at bounding box center [639, 233] width 51 height 14
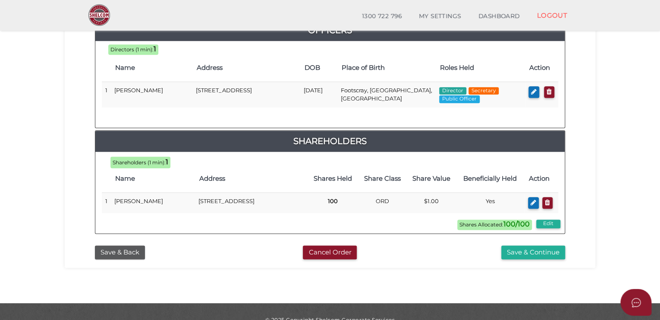
scroll to position [427, 0]
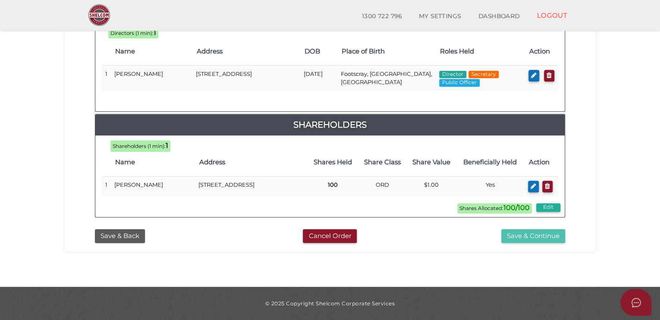
click at [529, 235] on button "Save & Continue" at bounding box center [533, 236] width 64 height 14
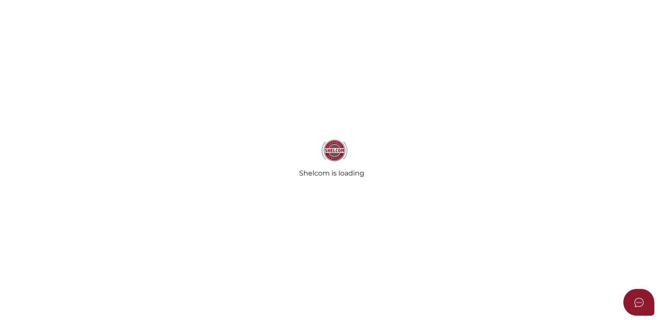
select select "Comb Binding"
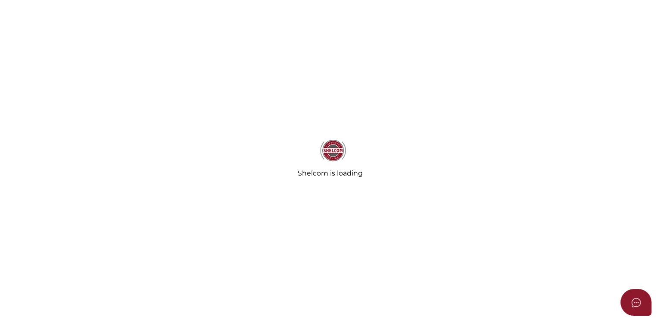
radio input "true"
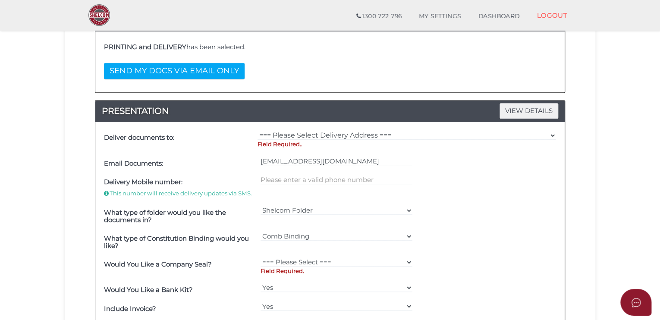
scroll to position [174, 0]
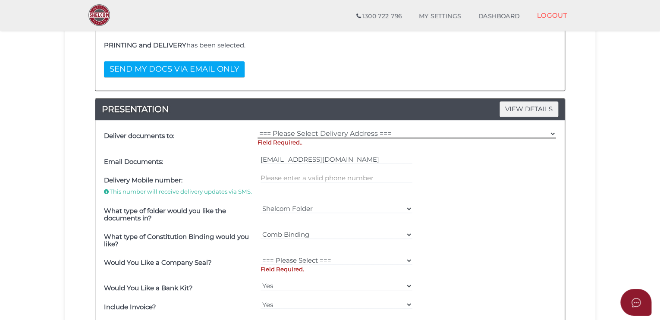
click at [293, 131] on select "=== Please Select Delivery Address === (User Address - [PERSON_NAME]) [STREET_A…" at bounding box center [407, 133] width 299 height 9
select select "0"
click at [258, 129] on select "=== Please Select Delivery Address === (User Address - Frank Lombardo) 14 Hever…" at bounding box center [407, 133] width 299 height 9
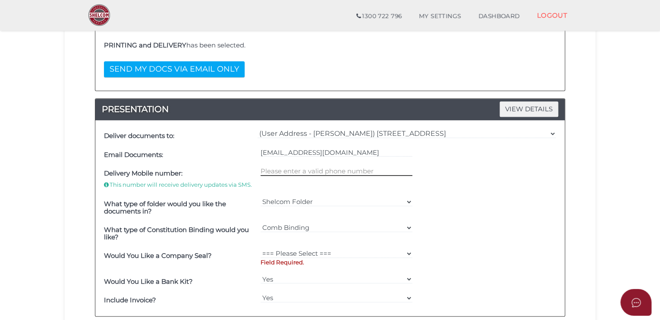
click at [302, 170] on input "text" at bounding box center [337, 171] width 152 height 9
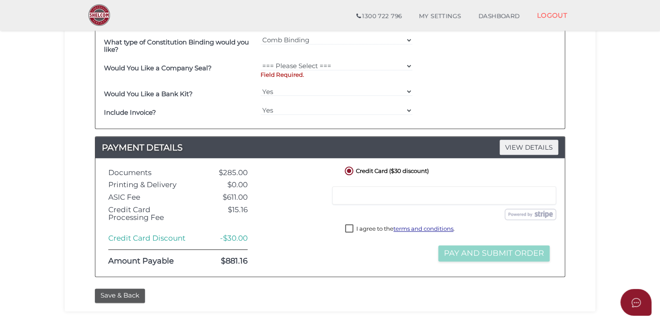
scroll to position [420, 0]
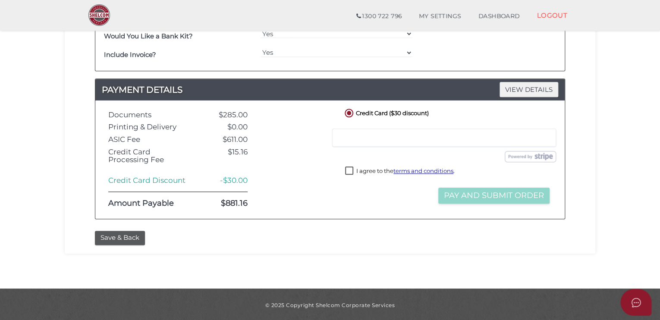
type input "0406757302"
click at [352, 170] on label "I agree to the terms and conditions ." at bounding box center [400, 172] width 110 height 11
checkbox input "true"
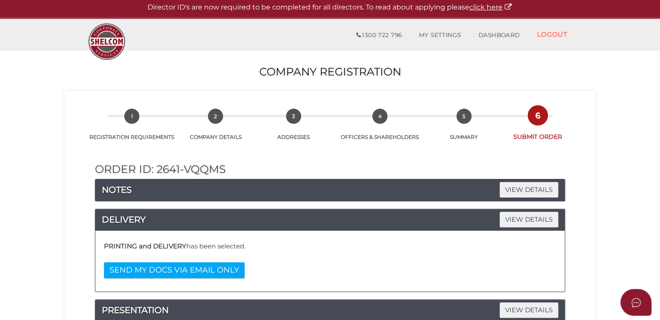
scroll to position [0, 0]
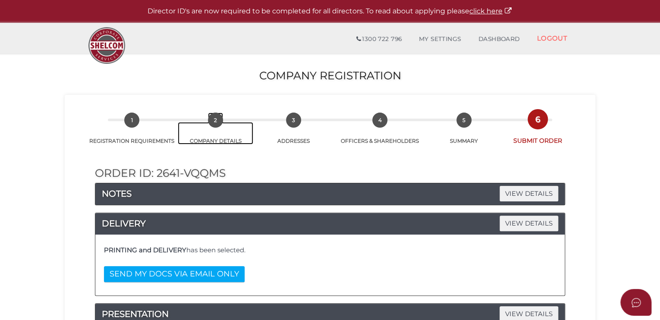
click at [214, 121] on span "2" at bounding box center [215, 120] width 15 height 15
click at [214, 136] on link "2 COMPANY DETAILS" at bounding box center [216, 133] width 76 height 22
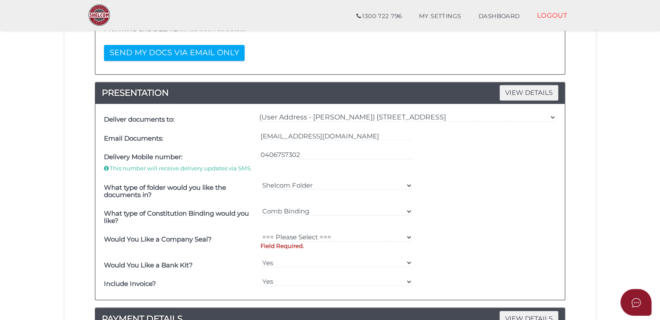
scroll to position [420, 0]
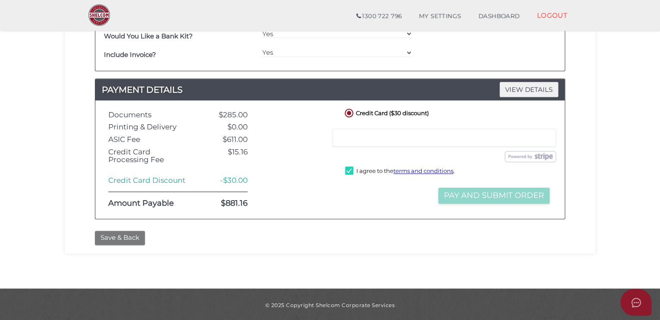
click at [121, 234] on button "Save & Back" at bounding box center [120, 238] width 50 height 14
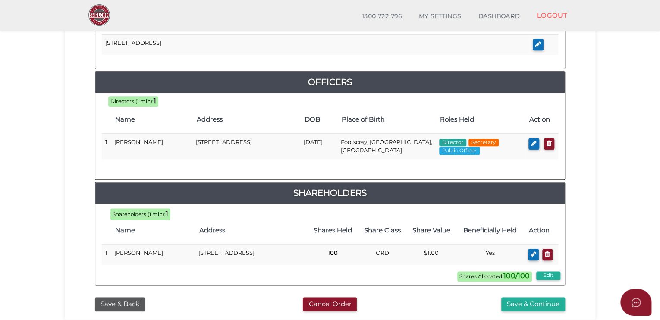
scroll to position [427, 0]
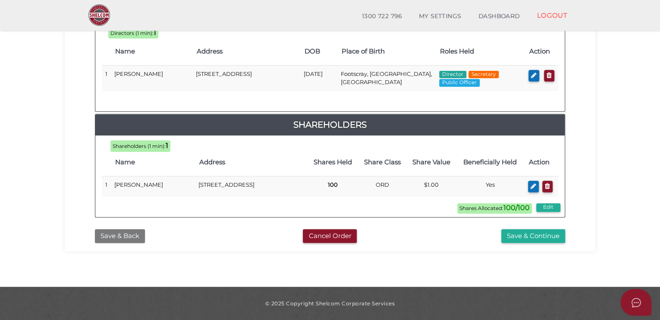
click at [128, 231] on button "Save & Back" at bounding box center [120, 236] width 50 height 14
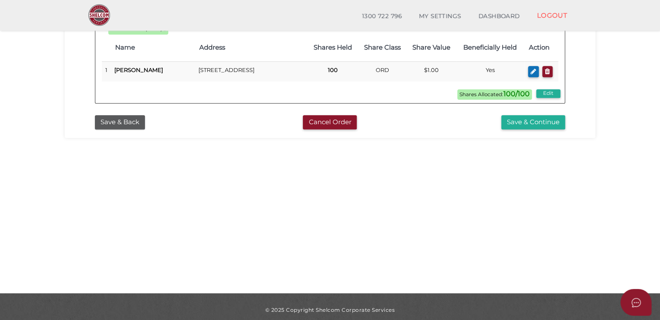
scroll to position [272, 0]
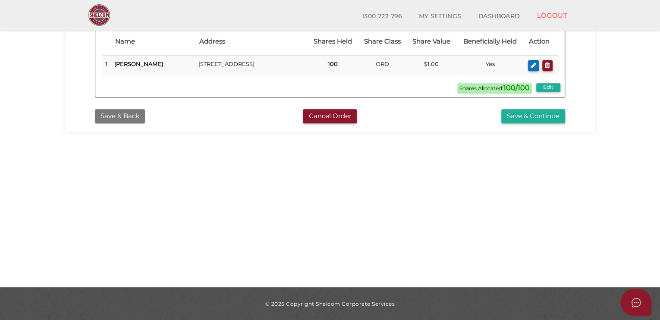
click at [126, 117] on button "Save & Back" at bounding box center [120, 116] width 50 height 14
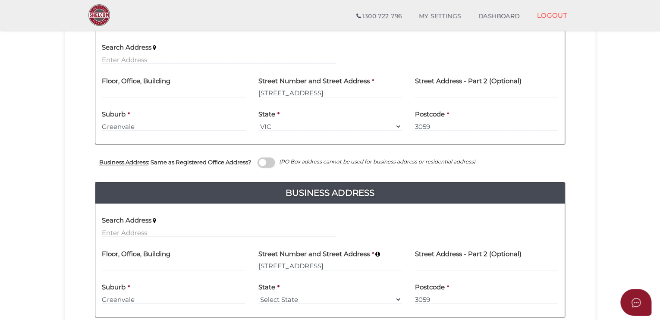
scroll to position [304, 0]
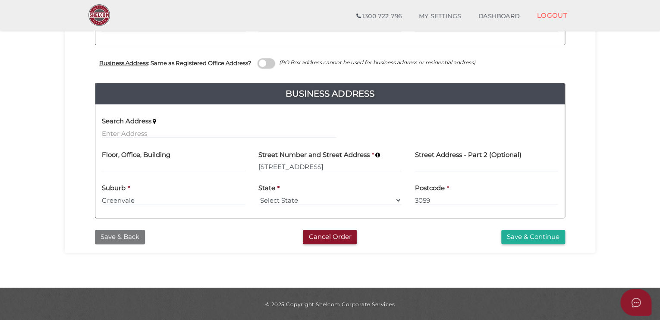
click at [118, 231] on button "Save & Back" at bounding box center [120, 237] width 50 height 14
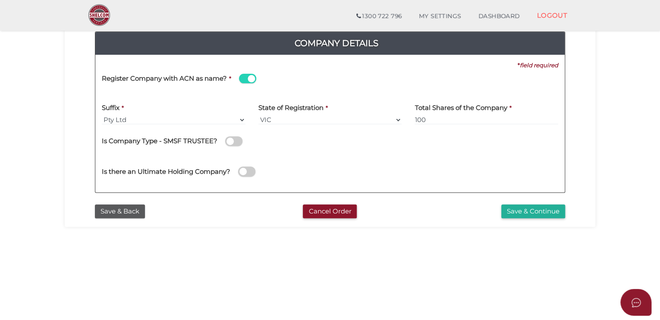
scroll to position [100, 0]
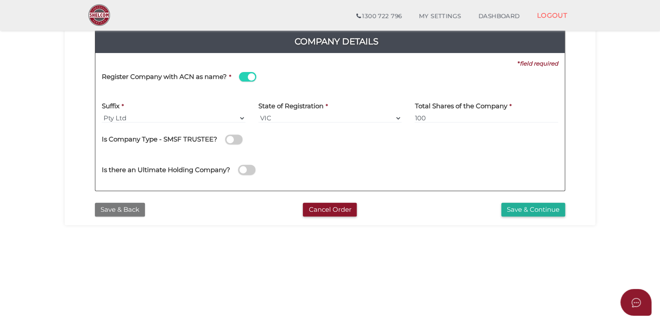
click at [115, 210] on button "Save & Back" at bounding box center [120, 210] width 50 height 14
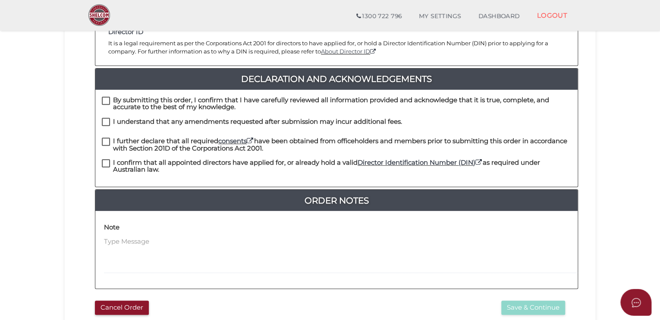
scroll to position [199, 0]
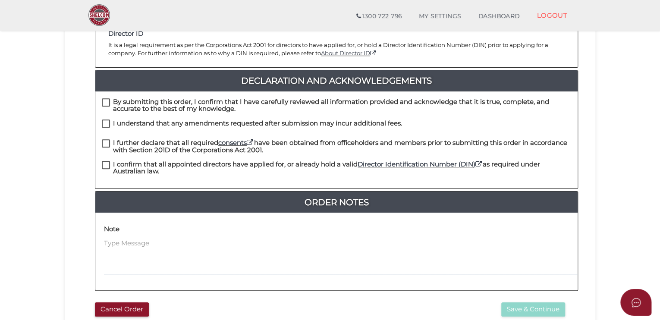
click at [105, 98] on label "By submitting this order, I confirm that I have carefully reviewed all informat…" at bounding box center [336, 103] width 469 height 11
checkbox input "true"
click at [104, 120] on label "I understand that any amendments requested after submission may incur additiona…" at bounding box center [252, 125] width 300 height 11
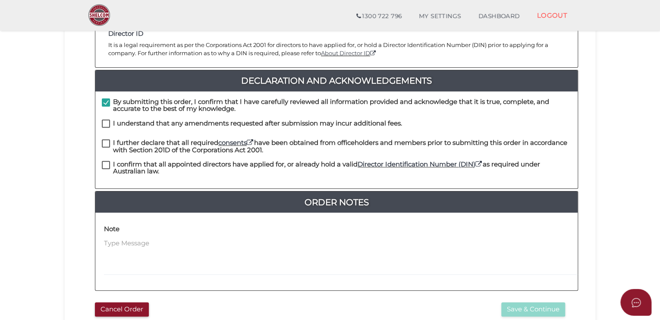
checkbox input "true"
click at [104, 139] on label "I further declare that all required consents have been obtained from officehold…" at bounding box center [336, 144] width 469 height 11
checkbox input "true"
click at [105, 161] on label "I confirm that all appointed directors have applied for, or already hold a vali…" at bounding box center [336, 166] width 469 height 11
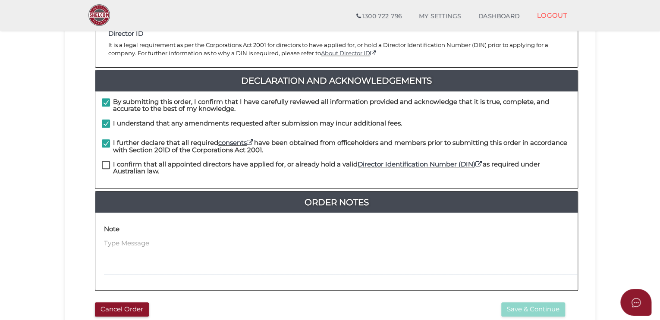
checkbox input "true"
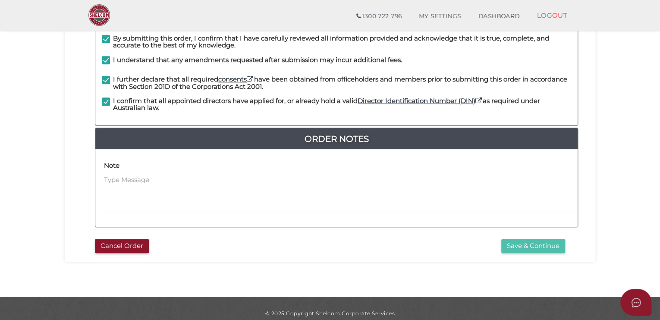
click at [529, 239] on button "Save & Continue" at bounding box center [533, 246] width 64 height 14
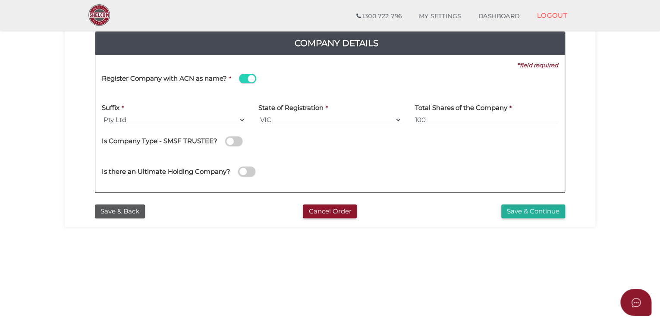
scroll to position [101, 0]
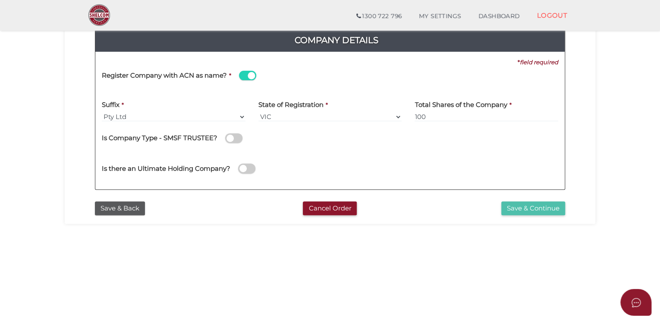
click at [536, 206] on button "Save & Continue" at bounding box center [533, 208] width 64 height 14
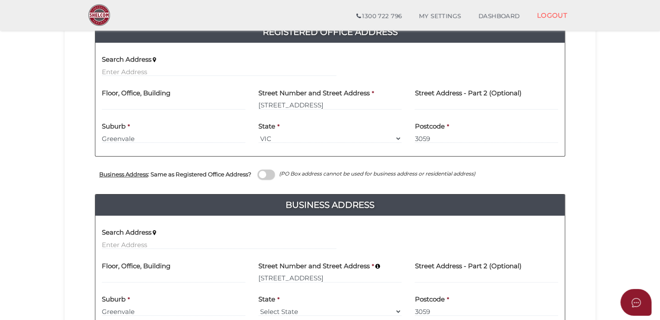
scroll to position [199, 0]
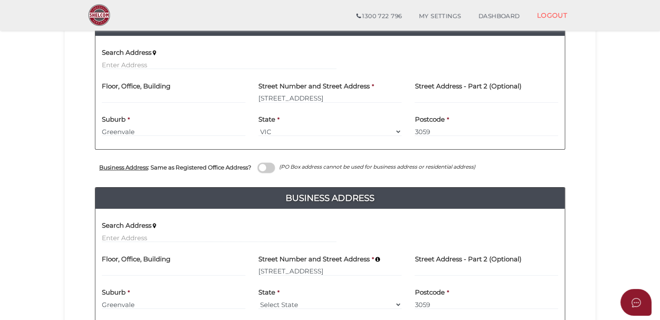
click at [266, 168] on span at bounding box center [266, 168] width 17 height 10
click at [0, 0] on input "checkbox" at bounding box center [0, 0] width 0 height 0
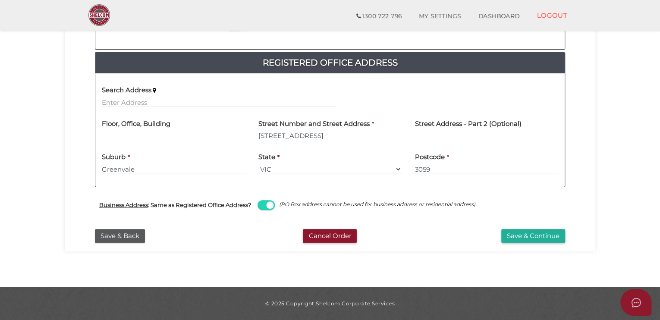
scroll to position [161, 0]
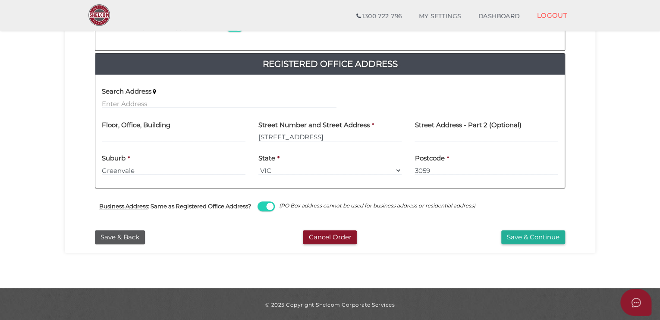
click at [268, 205] on span at bounding box center [266, 206] width 17 height 10
click at [0, 0] on input "checkbox" at bounding box center [0, 0] width 0 height 0
select select
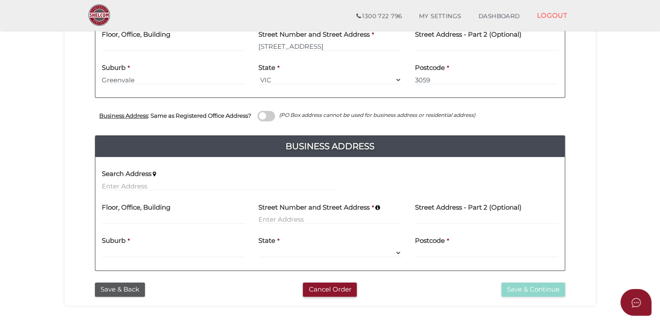
scroll to position [245, 0]
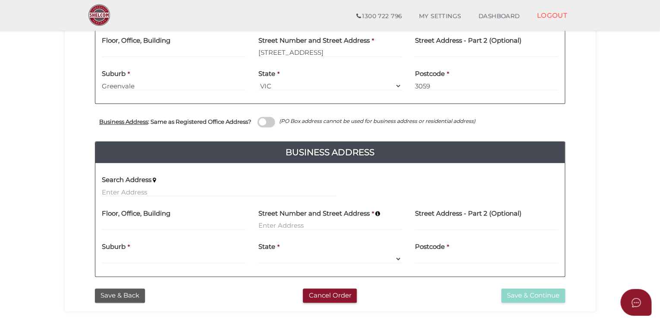
click at [264, 120] on span at bounding box center [266, 122] width 17 height 10
click at [0, 0] on input "checkbox" at bounding box center [0, 0] width 0 height 0
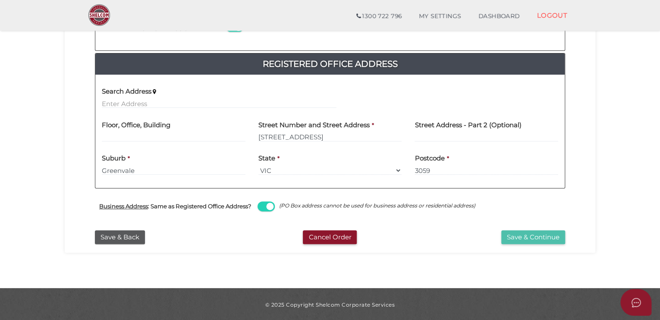
click at [530, 238] on button "Save & Continue" at bounding box center [533, 237] width 64 height 14
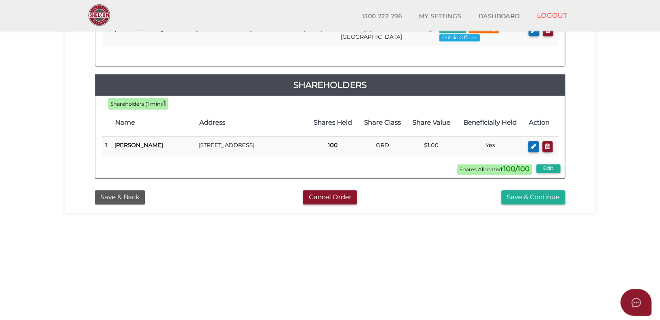
scroll to position [196, 0]
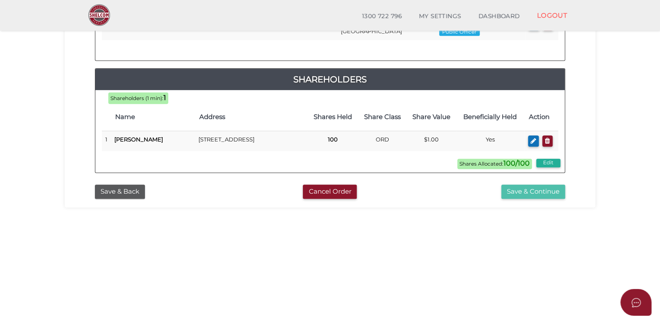
click at [533, 195] on button "Save & Continue" at bounding box center [533, 192] width 64 height 14
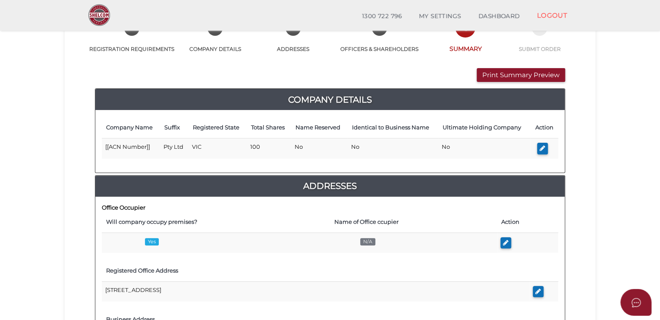
scroll to position [61, 0]
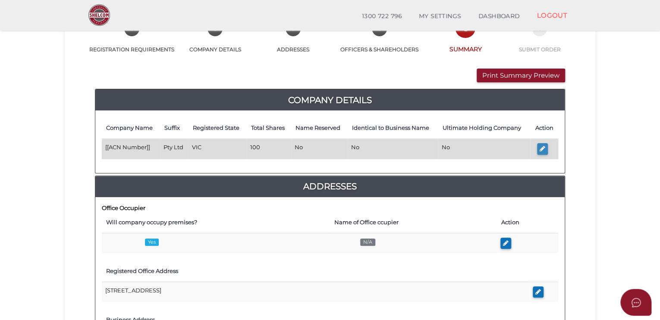
click at [539, 145] on button "button" at bounding box center [542, 149] width 11 height 12
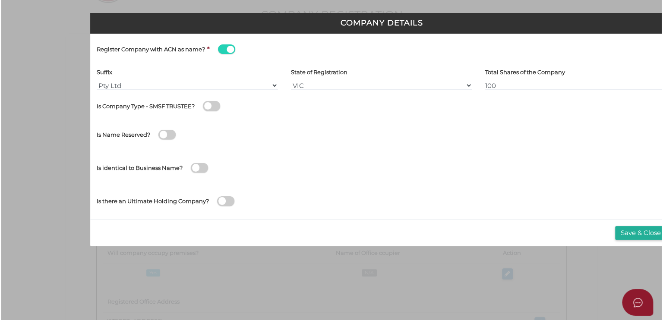
scroll to position [0, 0]
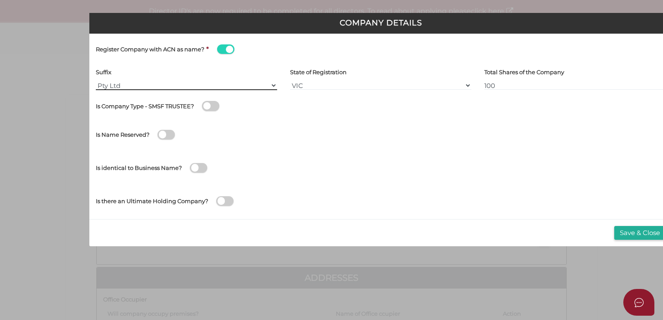
click at [257, 87] on select "Pty Ltd Pty Ltd Pty. Ltd. Pty Limited Proprietary Limited Proprietary Ltd" at bounding box center [186, 85] width 181 height 9
click at [340, 135] on div "Is Name Reserved? Did Shelcom reserve the name? Reservation Number" at bounding box center [380, 136] width 582 height 28
click at [162, 134] on span at bounding box center [165, 135] width 17 height 10
click at [0, 0] on input "checkbox" at bounding box center [0, 0] width 0 height 0
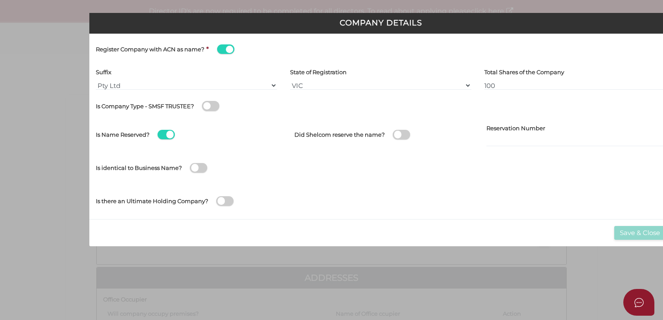
click at [172, 131] on span at bounding box center [165, 135] width 17 height 10
click at [0, 0] on input "checkbox" at bounding box center [0, 0] width 0 height 0
click at [194, 166] on span at bounding box center [198, 168] width 17 height 10
click at [0, 0] on input "checkbox" at bounding box center [0, 0] width 0 height 0
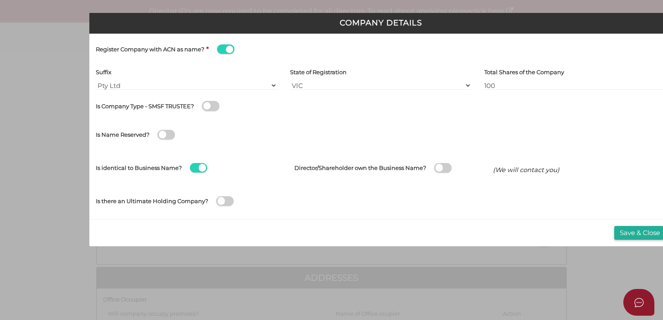
click at [198, 165] on span at bounding box center [198, 168] width 17 height 10
click at [0, 0] on input "checkbox" at bounding box center [0, 0] width 0 height 0
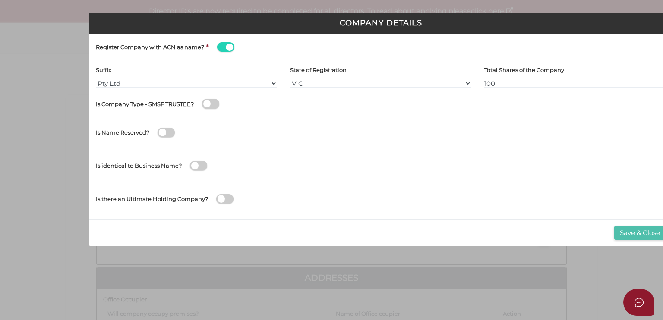
click at [635, 229] on button "Save & Close" at bounding box center [639, 233] width 51 height 14
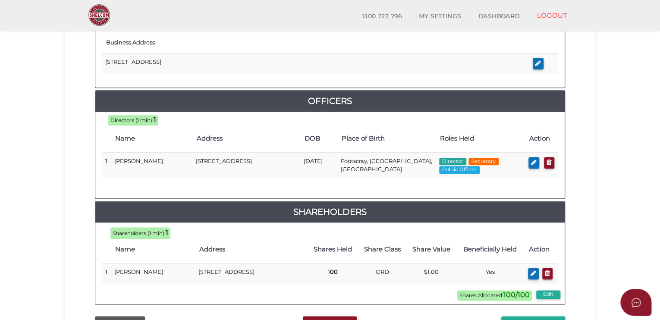
scroll to position [427, 0]
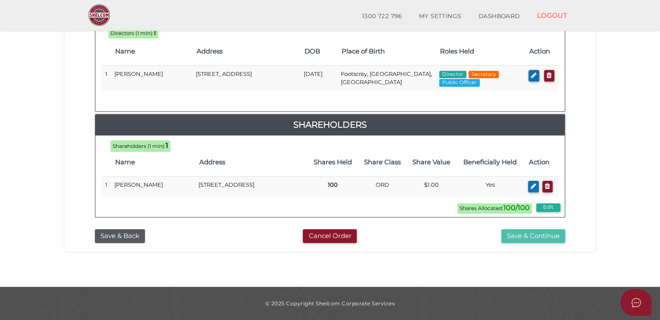
click at [521, 237] on button "Save & Continue" at bounding box center [533, 236] width 64 height 14
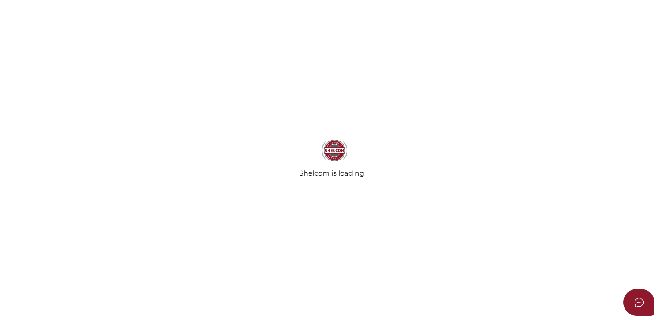
select select "Comb Binding"
radio input "true"
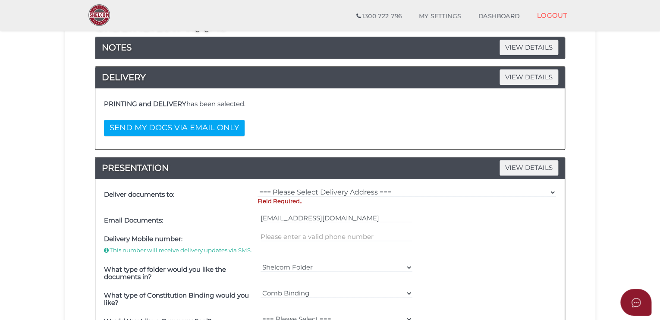
scroll to position [116, 0]
click at [515, 76] on span "VIEW DETAILS" at bounding box center [529, 76] width 59 height 15
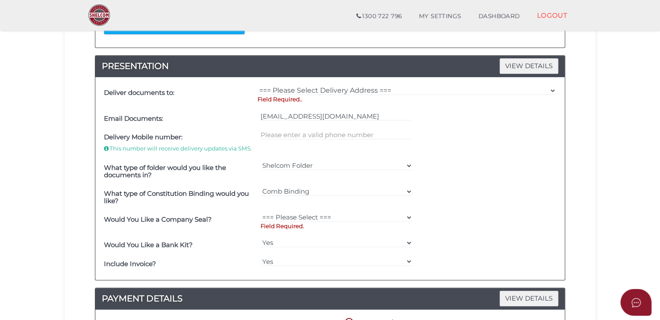
scroll to position [217, 0]
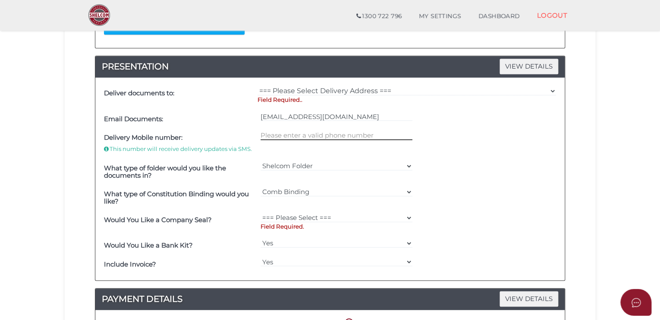
click at [316, 131] on input "text" at bounding box center [337, 135] width 152 height 9
type input "0406757302"
click at [307, 100] on p "Field Required.." at bounding box center [407, 100] width 299 height 8
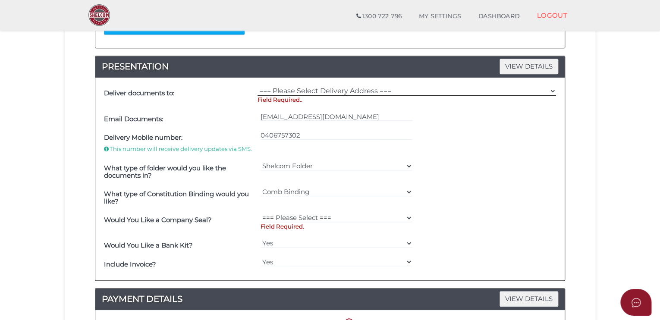
click at [305, 90] on select "=== Please Select Delivery Address === (User Address - Frank Lombardo) 14 Hever…" at bounding box center [407, 90] width 299 height 9
select select "0"
click at [258, 86] on select "=== Please Select Delivery Address === (User Address - Frank Lombardo) 14 Hever…" at bounding box center [407, 90] width 299 height 9
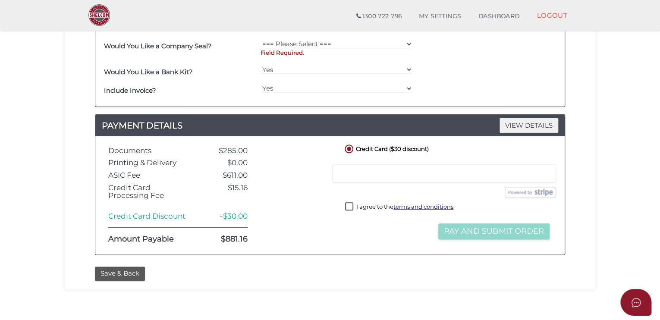
scroll to position [397, 0]
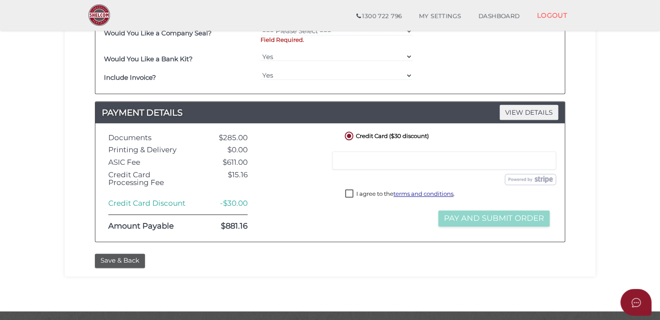
click at [350, 192] on label "I agree to the terms and conditions ." at bounding box center [400, 194] width 110 height 11
click at [511, 116] on span "VIEW DETAILS" at bounding box center [529, 112] width 59 height 15
click at [522, 107] on span "VIEW DETAILS" at bounding box center [529, 112] width 59 height 15
click at [534, 179] on img at bounding box center [530, 179] width 51 height 11
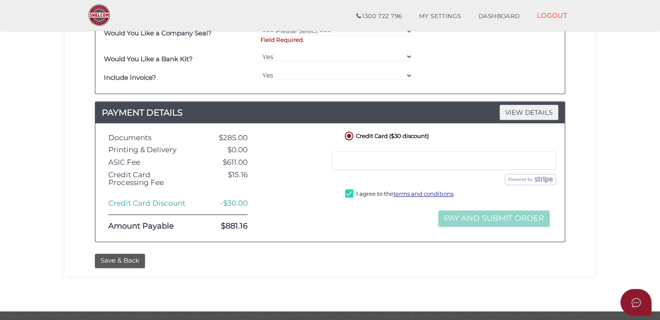
click at [349, 192] on label "I agree to the terms and conditions ." at bounding box center [400, 194] width 110 height 11
click at [349, 189] on label "I agree to the terms and conditions ." at bounding box center [400, 194] width 110 height 11
checkbox input "true"
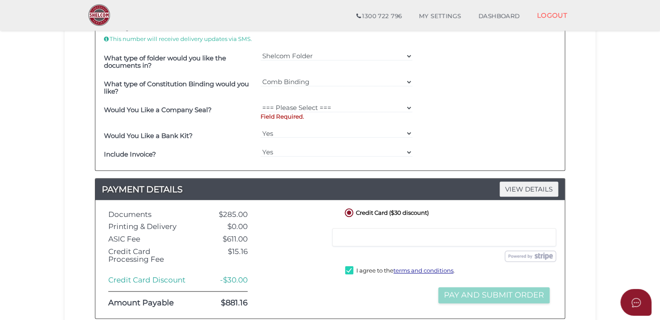
scroll to position [319, 0]
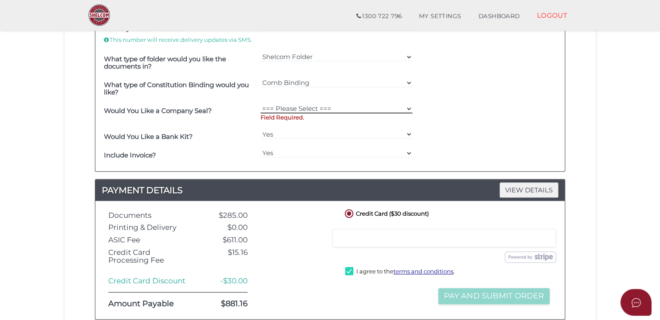
click at [309, 104] on select "=== Please Select === Fold Seal $50 No Seal" at bounding box center [337, 108] width 152 height 9
select select "0"
click at [261, 104] on select "=== Please Select === Fold Seal $50 No Seal" at bounding box center [337, 108] width 152 height 9
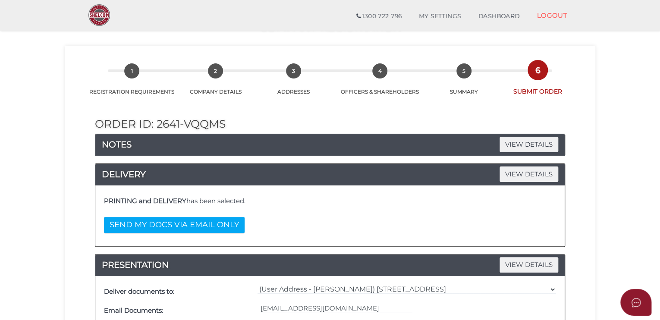
scroll to position [0, 0]
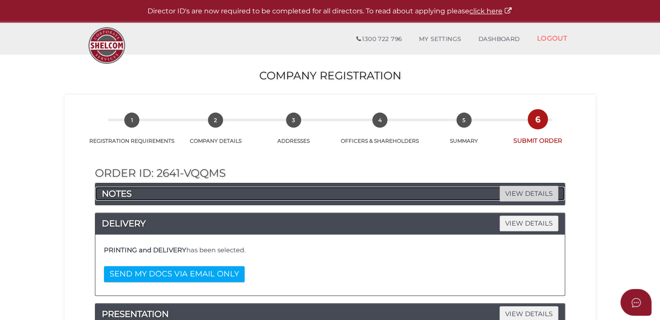
click at [517, 193] on span "VIEW DETAILS" at bounding box center [529, 193] width 59 height 15
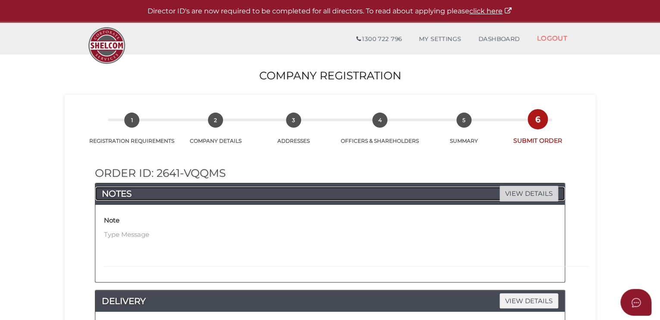
click at [510, 190] on span "VIEW DETAILS" at bounding box center [529, 193] width 59 height 15
click at [500, 37] on link "DASHBOARD" at bounding box center [499, 39] width 59 height 17
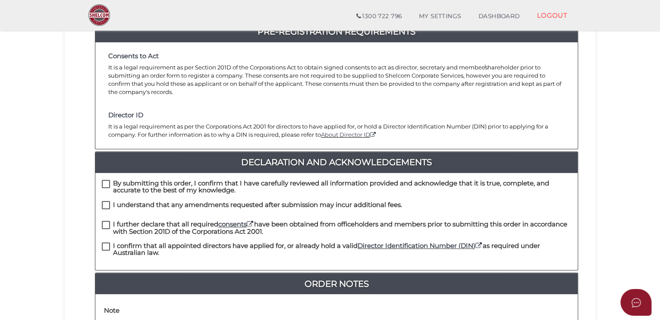
scroll to position [135, 0]
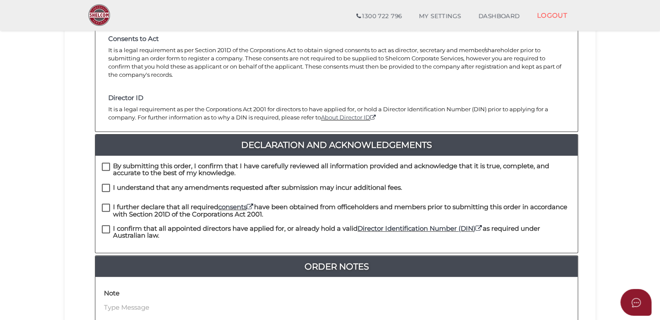
click at [105, 163] on label "By submitting this order, I confirm that I have carefully reviewed all informat…" at bounding box center [336, 168] width 469 height 11
checkbox input "true"
click at [104, 184] on label "I understand that any amendments requested after submission may incur additiona…" at bounding box center [252, 189] width 300 height 11
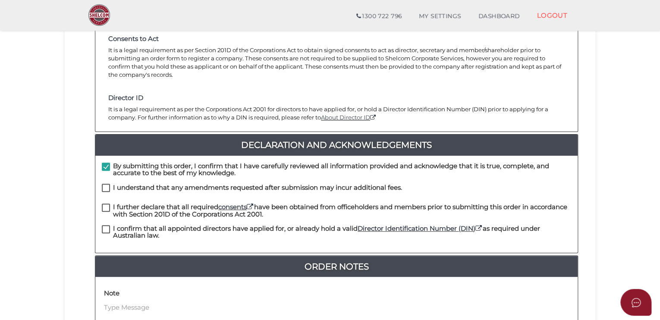
checkbox input "true"
click at [105, 204] on label "I further declare that all required consents have been obtained from officehold…" at bounding box center [336, 209] width 469 height 11
checkbox input "true"
click at [107, 225] on label "I confirm that all appointed directors have applied for, or already hold a vali…" at bounding box center [336, 230] width 469 height 11
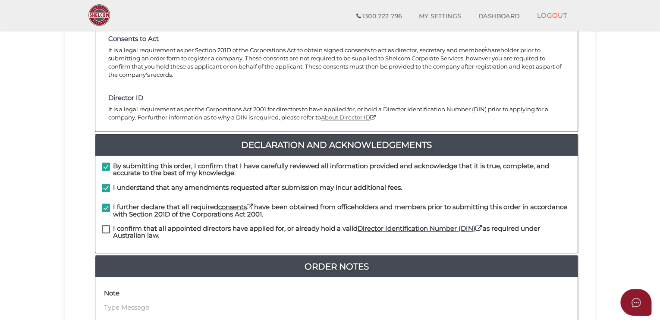
checkbox input "true"
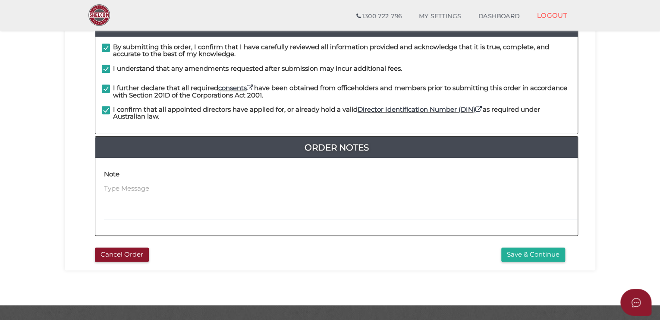
scroll to position [262, 0]
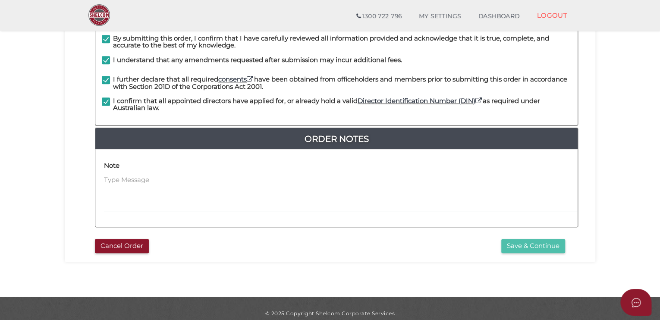
click at [518, 239] on button "Save & Continue" at bounding box center [533, 246] width 64 height 14
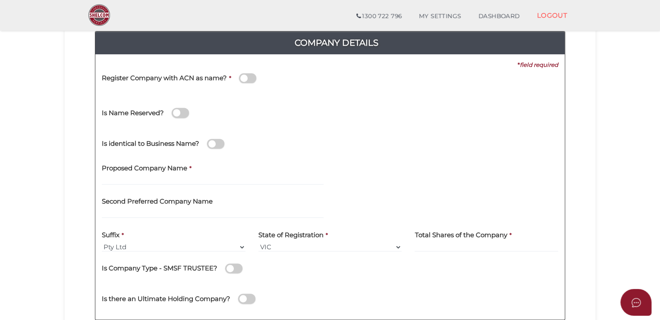
scroll to position [101, 0]
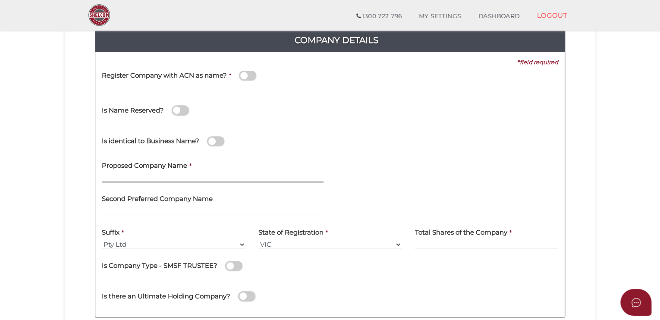
click at [198, 174] on input "text" at bounding box center [213, 177] width 222 height 9
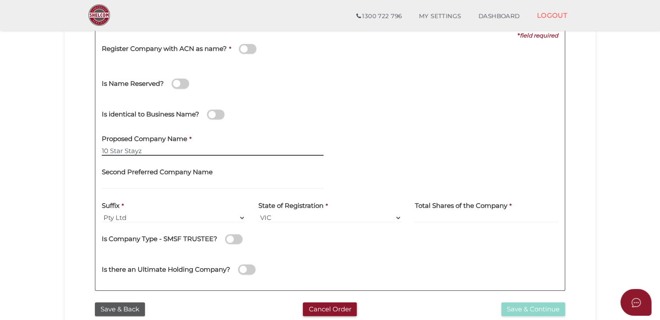
scroll to position [129, 0]
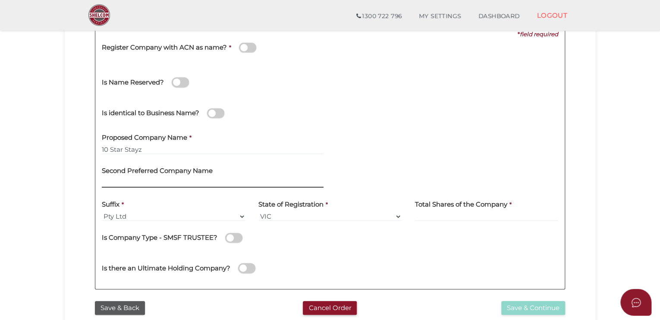
click at [194, 179] on input "text" at bounding box center [213, 182] width 222 height 9
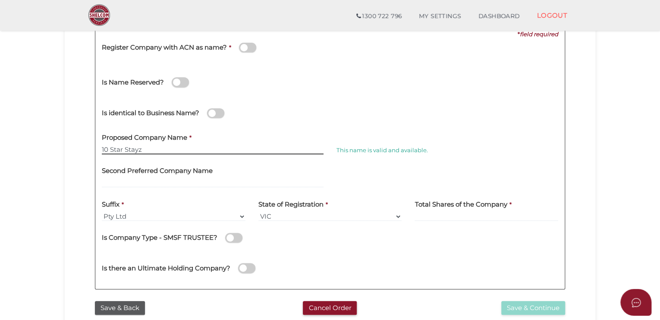
click at [110, 151] on input "10 Star Stayz" at bounding box center [213, 149] width 222 height 9
click at [216, 150] on input "5 Star Stayz" at bounding box center [213, 149] width 222 height 9
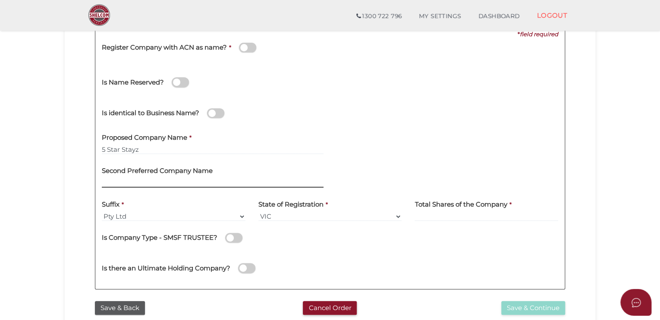
click at [204, 180] on input "text" at bounding box center [213, 182] width 222 height 9
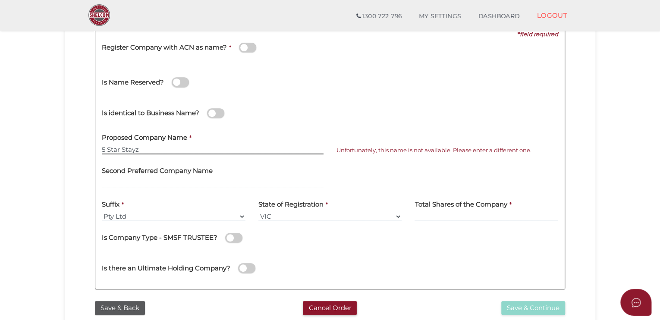
click at [104, 148] on input "5 Star Stayz" at bounding box center [213, 149] width 222 height 9
type input "10 Star Stayz"
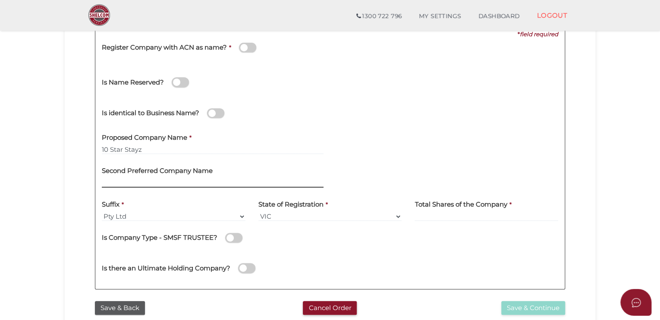
click at [142, 178] on input "text" at bounding box center [213, 182] width 222 height 9
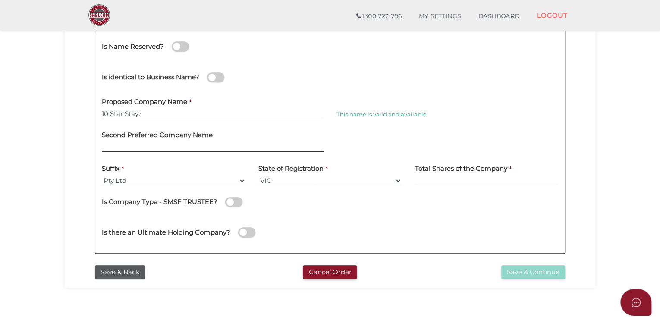
scroll to position [165, 0]
click at [142, 178] on select "Pty Ltd Pty Ltd Pty. Ltd. Pty Limited Proprietary Limited Proprietary Ltd" at bounding box center [174, 180] width 144 height 9
click at [435, 180] on input at bounding box center [487, 180] width 144 height 9
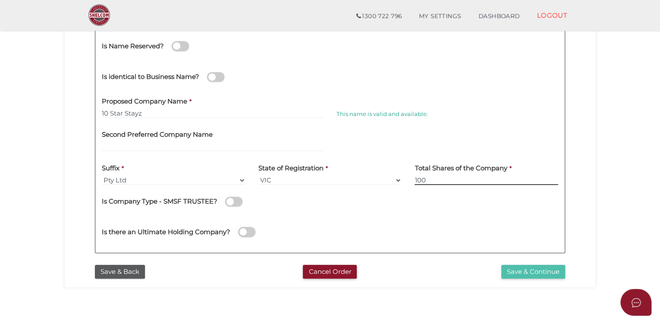
type input "100"
click at [523, 268] on button "Save & Continue" at bounding box center [533, 272] width 64 height 14
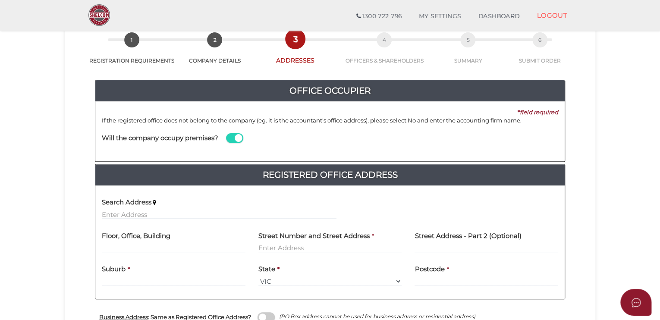
scroll to position [50, 0]
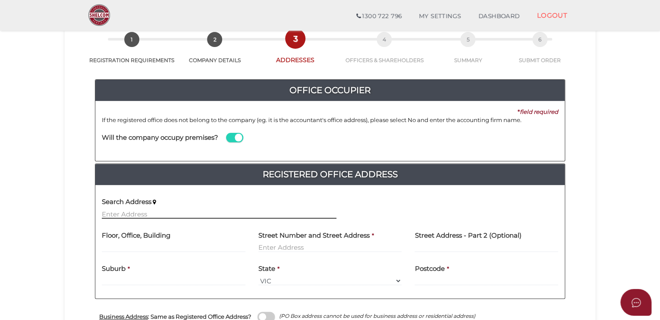
click at [212, 214] on input "text" at bounding box center [219, 213] width 235 height 9
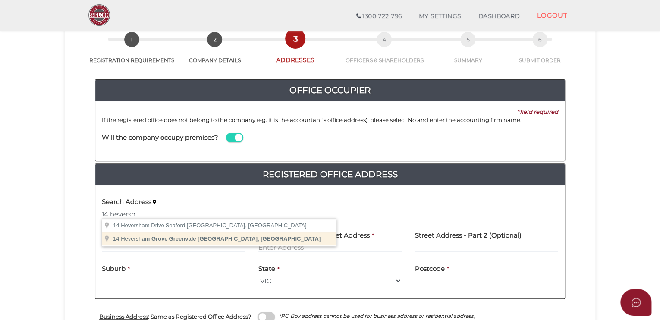
type input "[STREET_ADDRESS]"
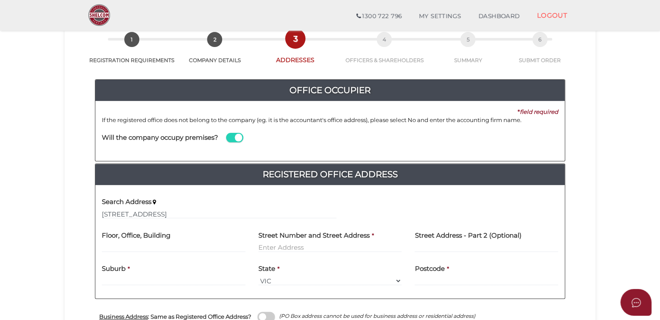
type input "[STREET_ADDRESS]"
type input "Greenvale"
select select "VIC"
type input "3059"
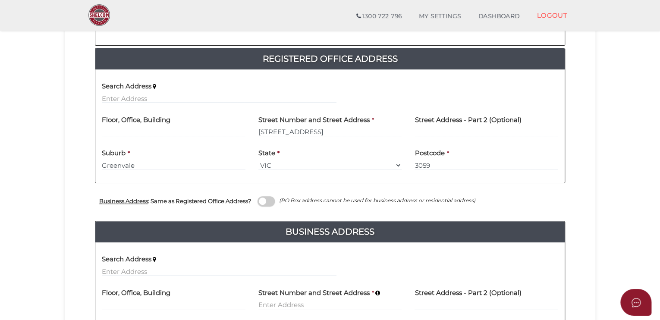
scroll to position [167, 0]
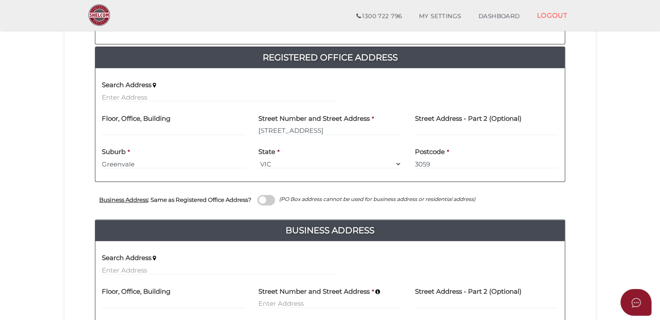
click at [261, 198] on span at bounding box center [266, 200] width 17 height 10
click at [0, 0] on input "checkbox" at bounding box center [0, 0] width 0 height 0
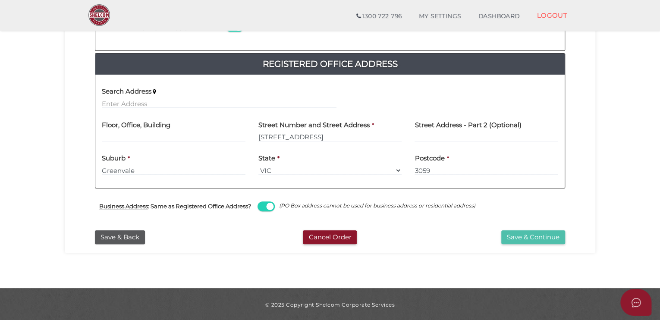
click at [535, 236] on button "Save & Continue" at bounding box center [533, 237] width 64 height 14
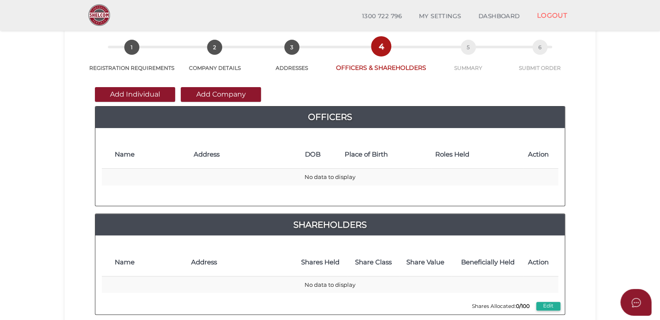
scroll to position [41, 0]
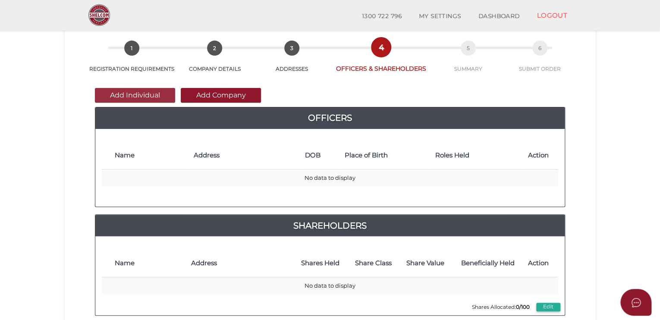
click at [154, 96] on button "Add Individual" at bounding box center [135, 95] width 80 height 15
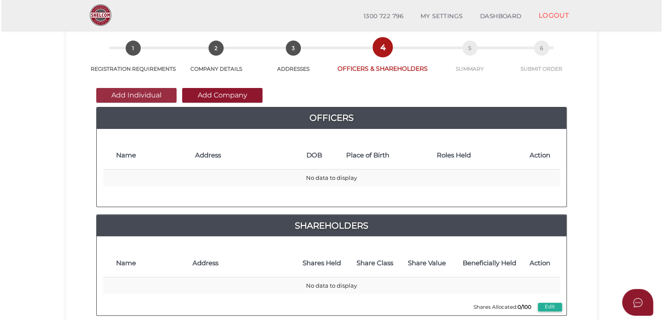
scroll to position [0, 0]
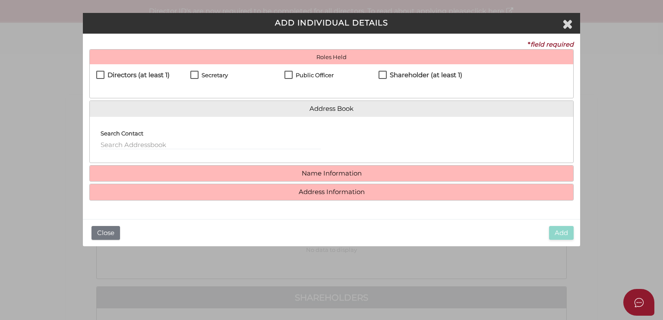
click at [101, 74] on label "Directors (at least 1)" at bounding box center [132, 77] width 73 height 11
checkbox input "true"
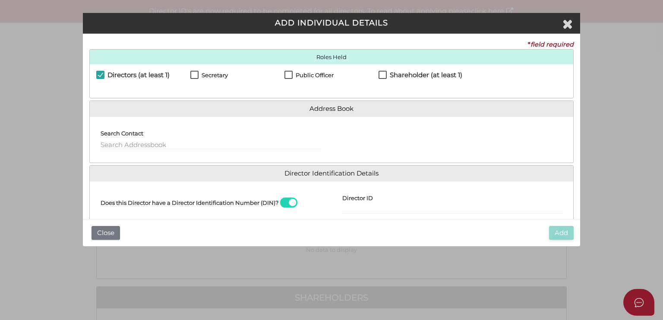
click at [194, 73] on label "Secretary" at bounding box center [209, 77] width 38 height 11
checkbox input "true"
click at [286, 72] on label "Public Officer" at bounding box center [308, 77] width 49 height 11
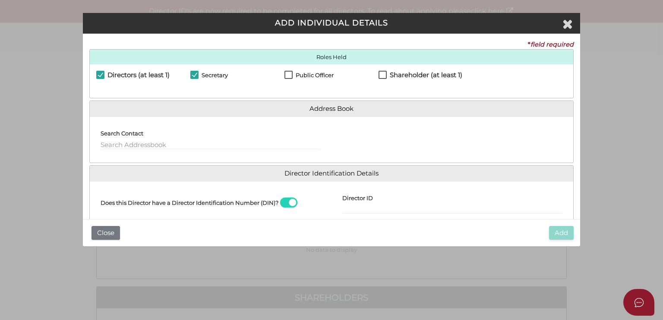
checkbox input "true"
click at [384, 72] on label "Shareholder (at least 1)" at bounding box center [420, 77] width 84 height 11
checkbox input "true"
click at [177, 145] on input "text" at bounding box center [211, 144] width 220 height 9
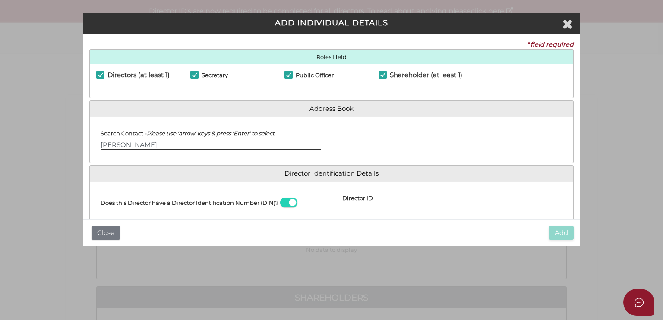
click at [104, 143] on input "francesco Lombardo" at bounding box center [211, 144] width 220 height 9
type input "Francesco Lombardo"
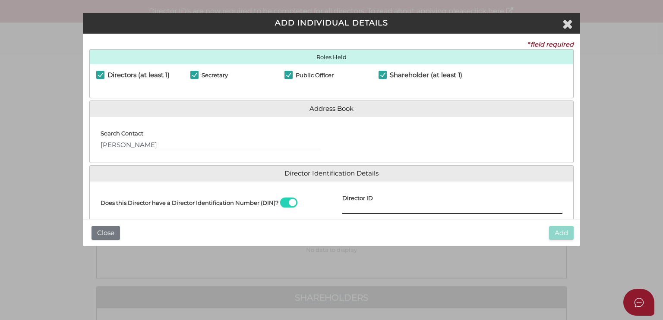
click at [450, 208] on input "Director ID" at bounding box center [452, 209] width 220 height 9
type input "036060240750619"
click at [494, 225] on div "Add Close" at bounding box center [331, 233] width 497 height 28
click at [434, 205] on input "036060240750619" at bounding box center [452, 209] width 220 height 9
click at [197, 144] on input "Francesco Lombardo" at bounding box center [211, 144] width 220 height 9
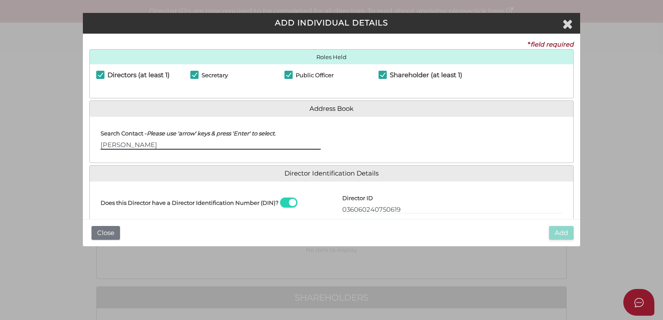
click at [132, 142] on input "Francesco Lombardo" at bounding box center [211, 144] width 220 height 9
click at [198, 143] on input "Frank Lombardo" at bounding box center [211, 144] width 220 height 9
type input "Frank Lombardo"
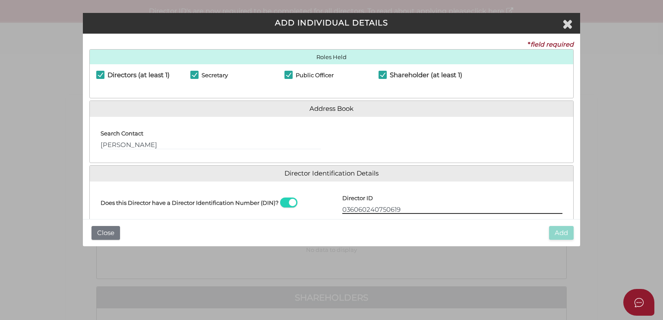
click at [407, 211] on input "036060240750619" at bounding box center [452, 209] width 220 height 9
click at [292, 201] on span at bounding box center [288, 203] width 17 height 10
click at [0, 0] on input "checkbox" at bounding box center [0, 0] width 0 height 0
click at [358, 206] on input "Email Director About How To Apply for DIN" at bounding box center [452, 209] width 220 height 9
click at [282, 198] on span at bounding box center [288, 203] width 17 height 10
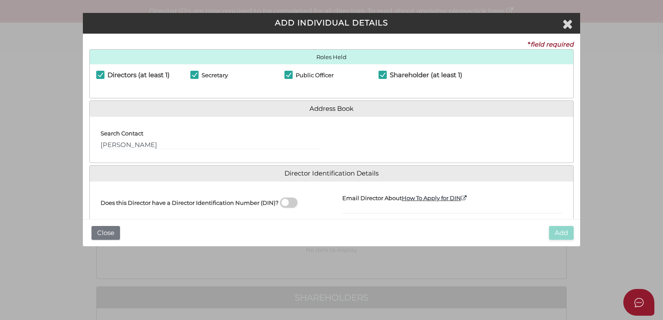
click at [0, 0] on input "checkbox" at bounding box center [0, 0] width 0 height 0
click at [120, 143] on input "Frank Lombardo" at bounding box center [211, 144] width 220 height 9
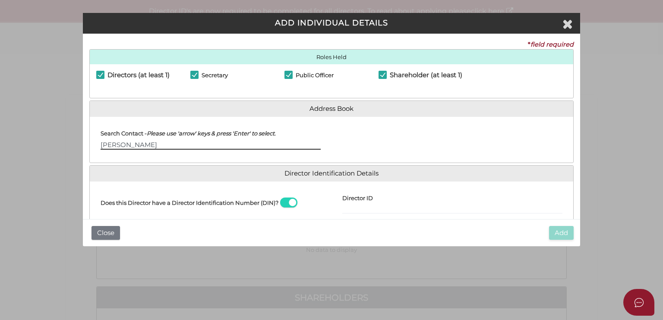
type input "Francesco Lombardo"
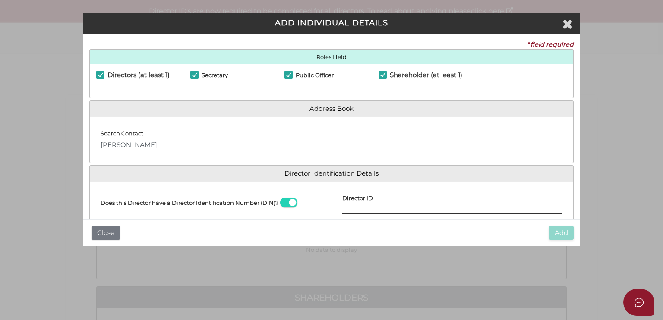
click at [370, 208] on input "Director ID" at bounding box center [452, 209] width 220 height 9
type input "036060240750619"
click at [434, 228] on div "Add Close" at bounding box center [331, 233] width 497 height 28
click at [333, 103] on h4 "Address Book" at bounding box center [331, 109] width 483 height 16
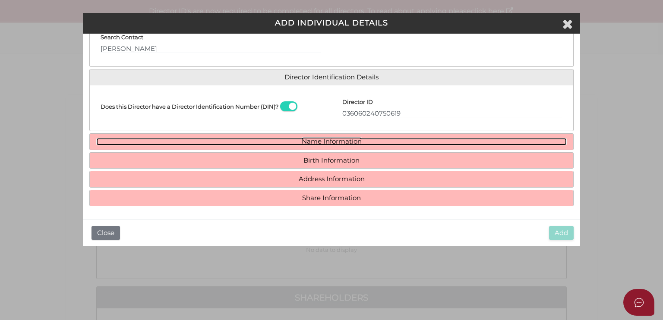
click at [328, 141] on link "Name Information" at bounding box center [331, 141] width 470 height 7
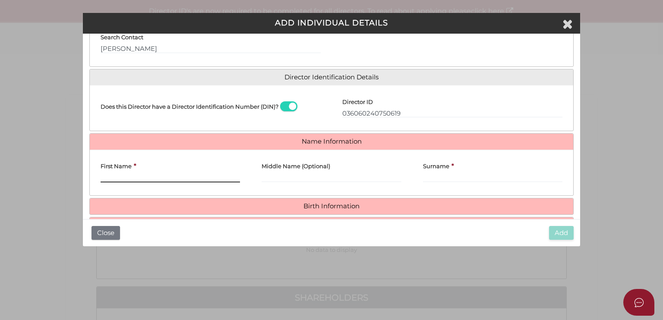
click at [157, 179] on input "First Name" at bounding box center [170, 177] width 139 height 9
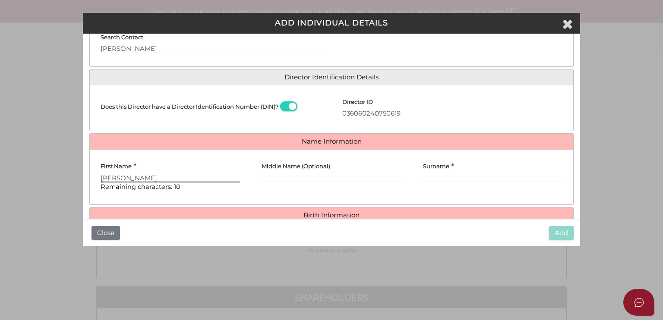
type input "Francesco"
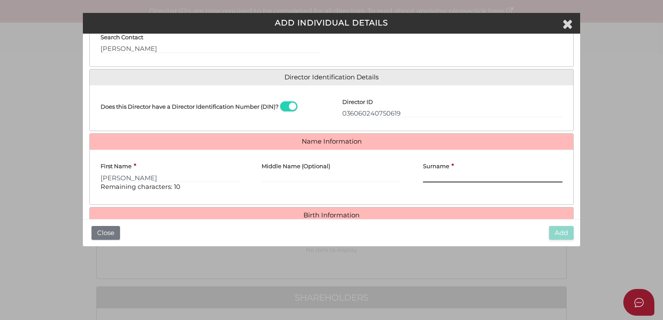
click at [423, 174] on input "Surname" at bounding box center [492, 177] width 139 height 9
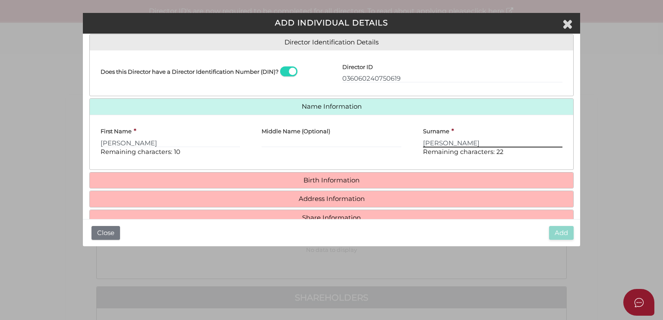
scroll to position [138, 0]
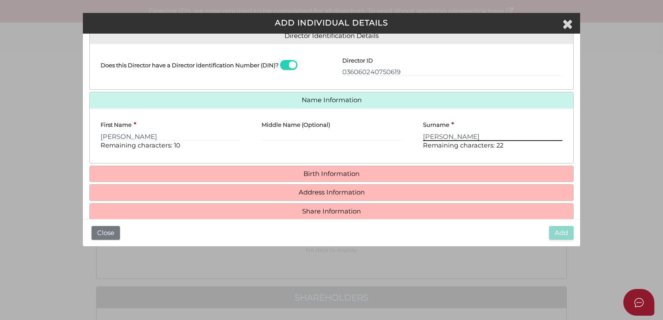
type input "Lombardo"
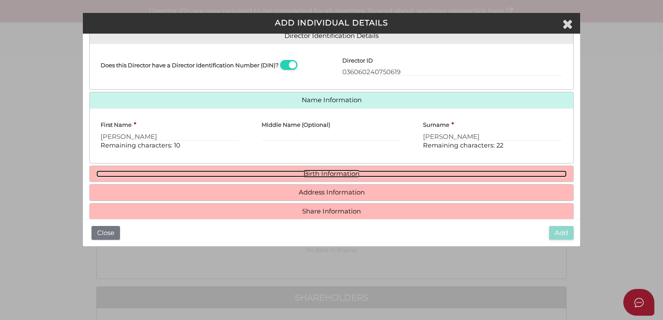
click at [380, 173] on link "Birth Information" at bounding box center [331, 173] width 470 height 7
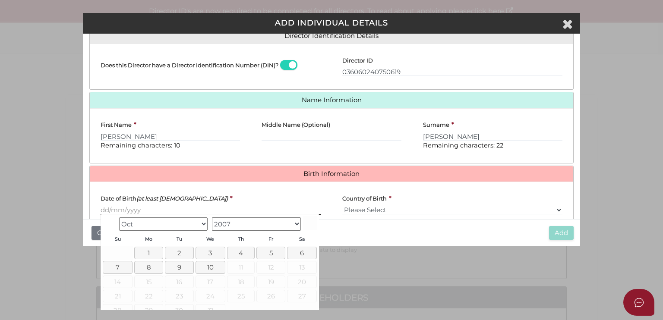
click at [229, 208] on input "Date of Birth (at least 18 years old)" at bounding box center [211, 209] width 220 height 9
click at [238, 224] on select "1900 1901 1902 1903 1904 1905 1906 1907 1908 1909 1910 1911 1912 1913 1914 1915…" at bounding box center [256, 223] width 89 height 13
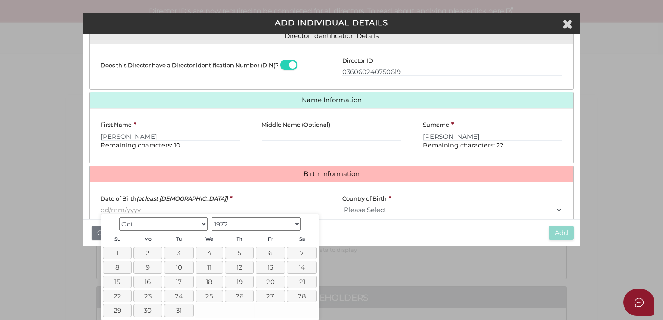
click at [186, 220] on select "Jan Feb Mar Apr May Jun Jul Aug Sep Oct Nov Dec" at bounding box center [163, 223] width 89 height 13
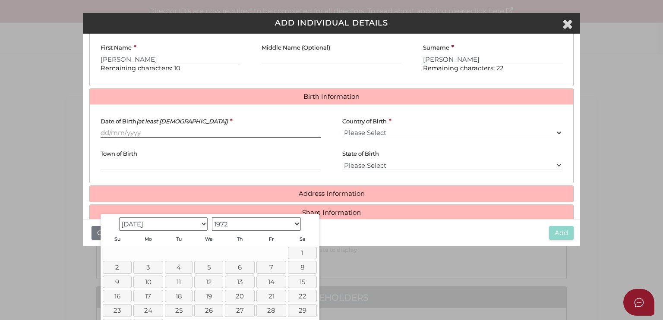
scroll to position [217, 0]
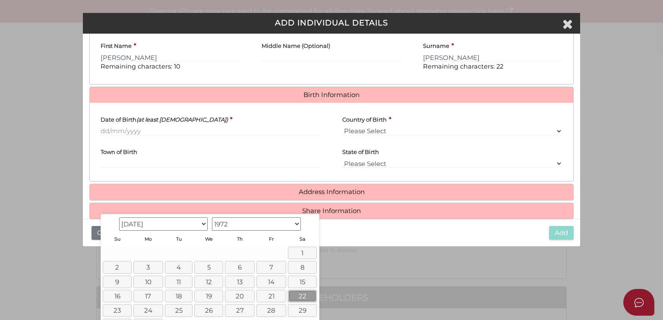
click at [301, 290] on link "22" at bounding box center [302, 296] width 29 height 13
type input "22/07/1972"
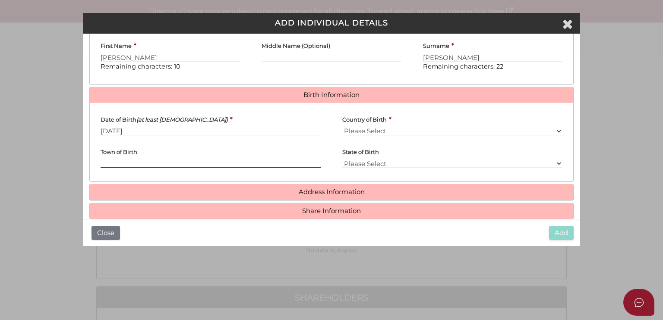
click at [212, 164] on input "Town of Birth" at bounding box center [211, 163] width 220 height 9
type input "Footscray"
click at [390, 122] on div "Country of Birth * Please Select v Australia Afghanistan Albania Algeria Americ…" at bounding box center [452, 123] width 220 height 26
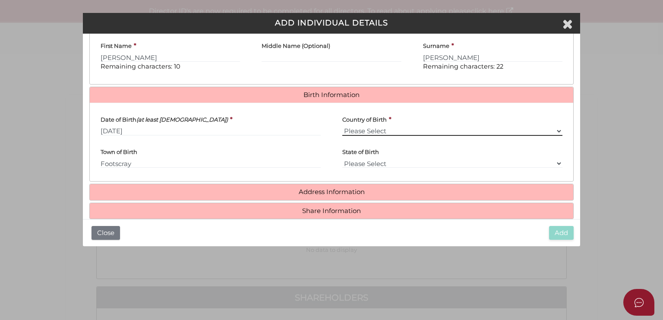
click at [375, 131] on select "Please Select v Australia Afghanistan Albania Algeria American Samoa Andorra An…" at bounding box center [452, 130] width 220 height 9
select select "Australia"
click at [342, 126] on select "Please Select v Australia Afghanistan Albania Algeria American Samoa Andorra An…" at bounding box center [452, 130] width 220 height 9
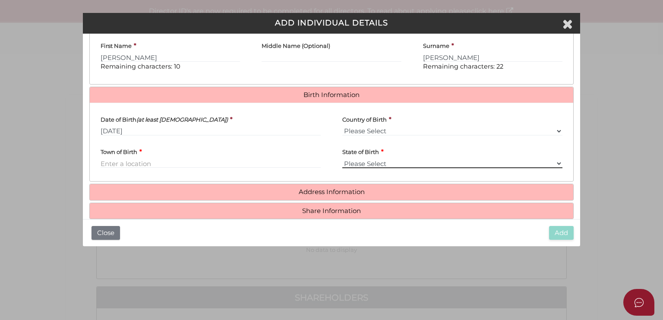
click at [369, 161] on select "Please Select VIC ACT NSW NT QLD TAS WA SA" at bounding box center [452, 163] width 220 height 9
select select "VIC"
click at [342, 159] on select "Please Select VIC ACT NSW NT QLD TAS WA SA" at bounding box center [452, 163] width 220 height 9
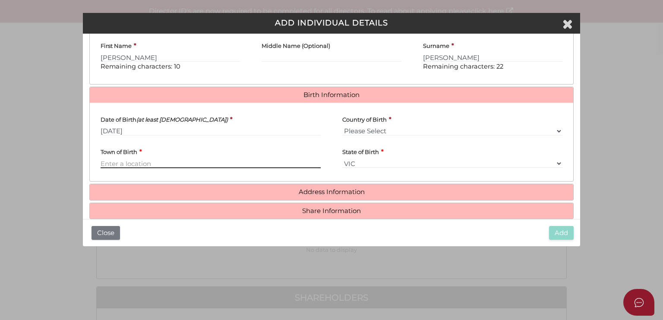
click at [166, 162] on input "Town of Birth" at bounding box center [211, 163] width 220 height 9
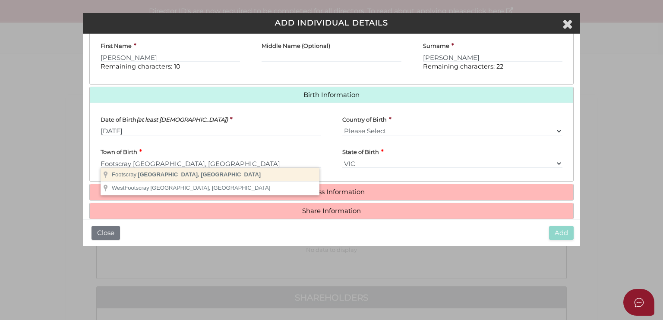
type input "Footscray"
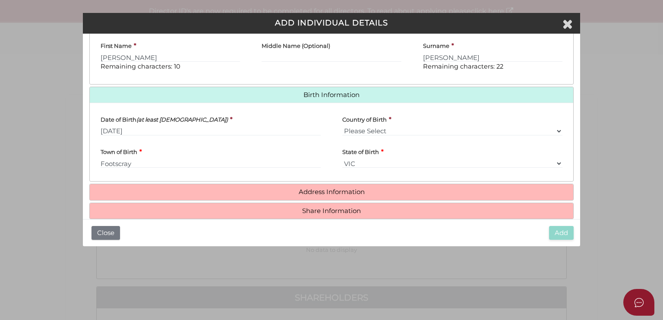
drag, startPoint x: 127, startPoint y: 171, endPoint x: 306, endPoint y: 152, distance: 179.6
click at [306, 152] on div "Town of Birth * Footscray" at bounding box center [211, 155] width 220 height 26
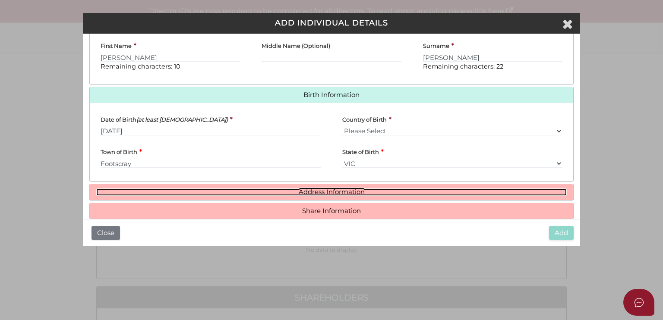
click at [354, 189] on link "Address Information" at bounding box center [331, 192] width 470 height 7
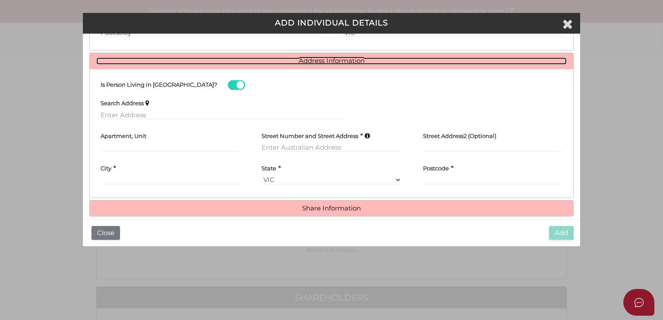
scroll to position [346, 0]
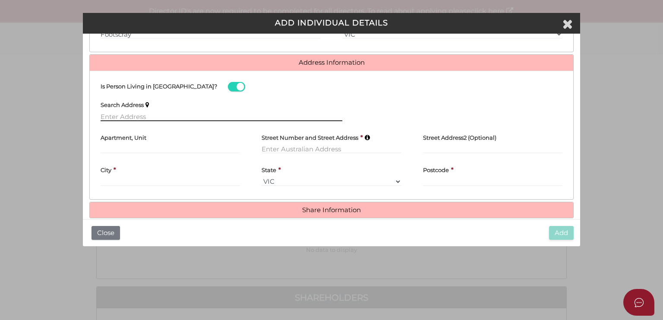
click at [172, 116] on input "text" at bounding box center [222, 116] width 242 height 9
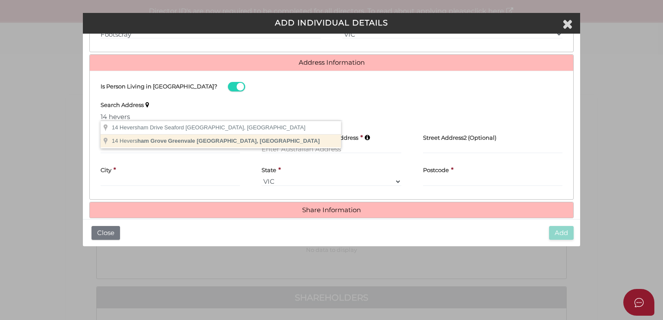
type input "14 Heversham Grove, Greenvale VIC, Australia"
type input "14 Heversham Grove"
type input "Greenvale"
select select "VIC"
type input "3059"
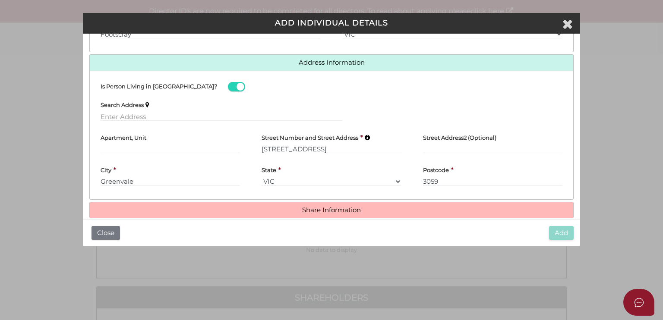
scroll to position [358, 0]
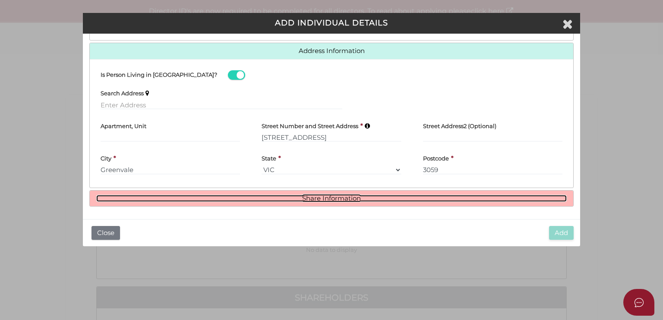
click at [289, 197] on link "Share Information" at bounding box center [331, 198] width 470 height 7
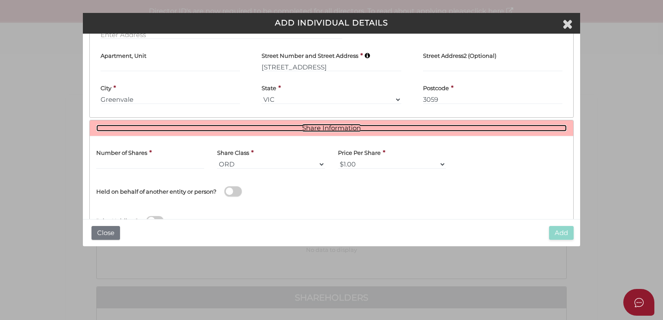
scroll to position [461, 0]
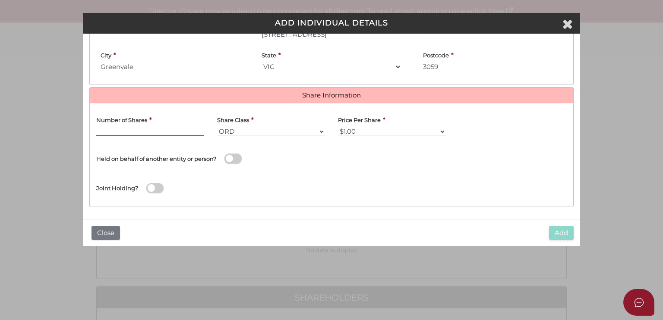
click at [154, 129] on input "text" at bounding box center [150, 131] width 108 height 9
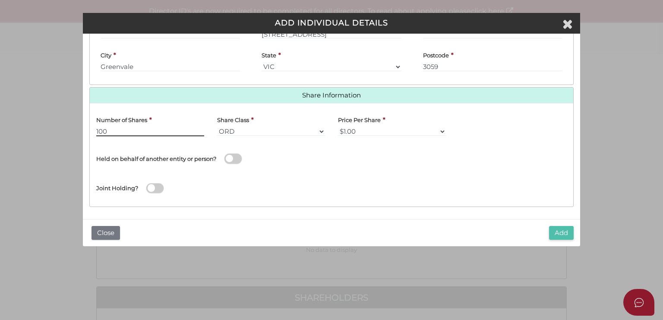
type input "100"
click at [560, 233] on button "Add" at bounding box center [561, 233] width 25 height 14
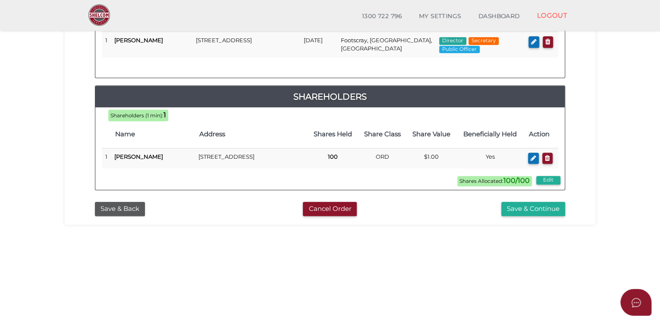
scroll to position [179, 0]
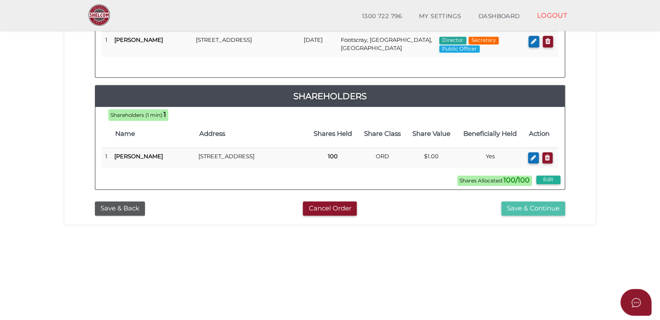
click at [539, 211] on button "Save & Continue" at bounding box center [533, 208] width 64 height 14
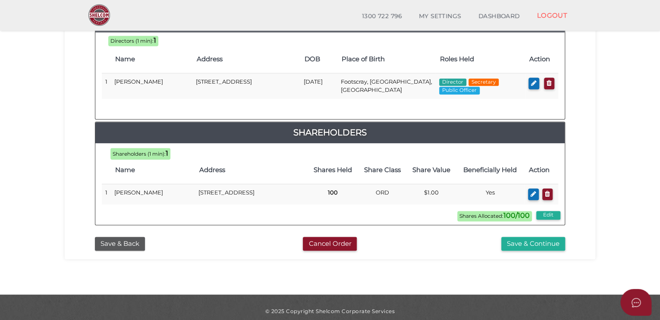
scroll to position [427, 0]
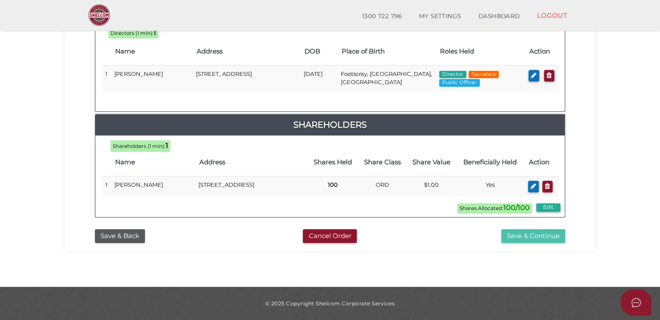
click at [522, 237] on button "Save & Continue" at bounding box center [533, 236] width 64 height 14
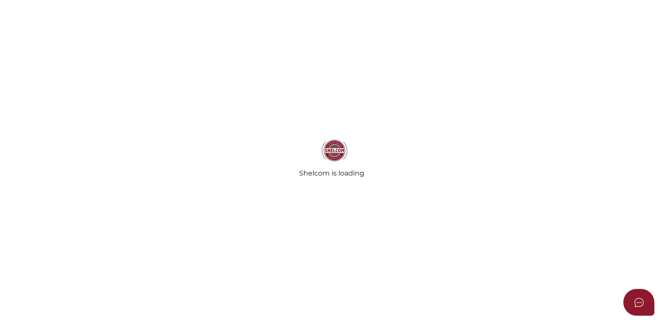
select select "Comb Binding"
radio input "true"
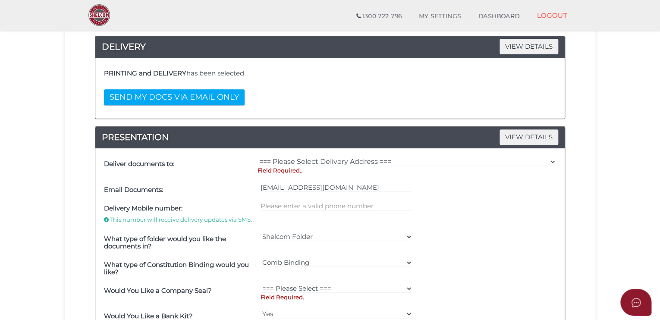
scroll to position [147, 0]
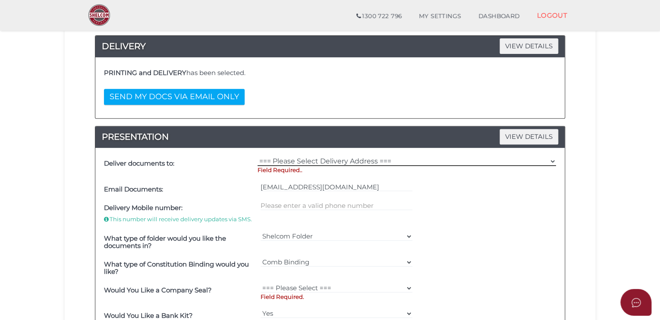
click at [331, 159] on select "=== Please Select Delivery Address === (User Address - [PERSON_NAME]) [STREET_A…" at bounding box center [407, 161] width 299 height 9
select select "0"
click at [258, 157] on select "=== Please Select Delivery Address === (User Address - [PERSON_NAME]) [STREET_A…" at bounding box center [407, 161] width 299 height 9
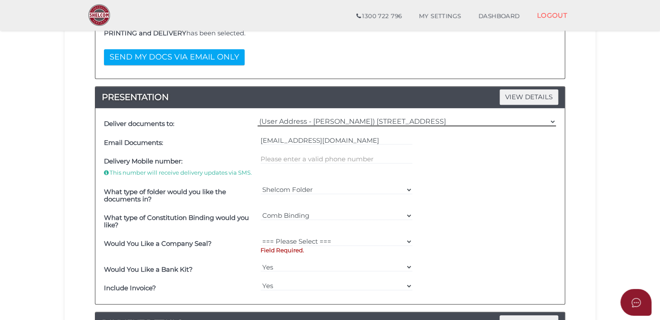
scroll to position [187, 0]
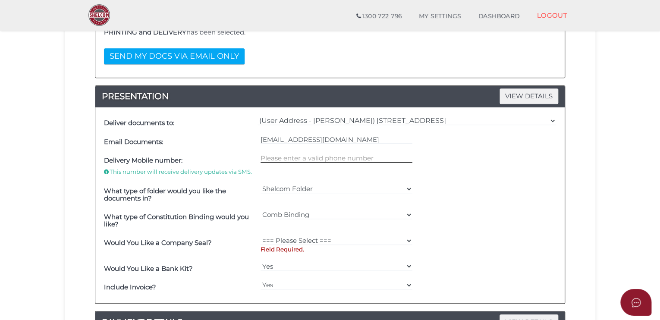
click at [323, 157] on input "text" at bounding box center [337, 158] width 152 height 9
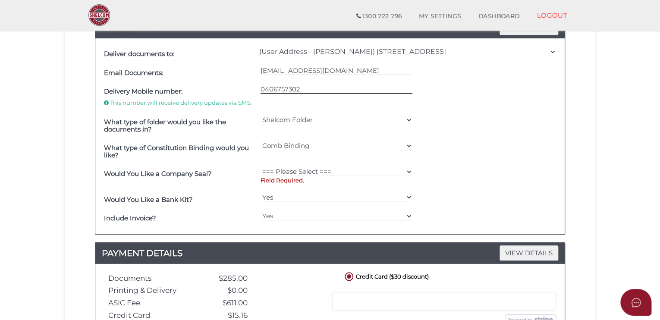
scroll to position [259, 0]
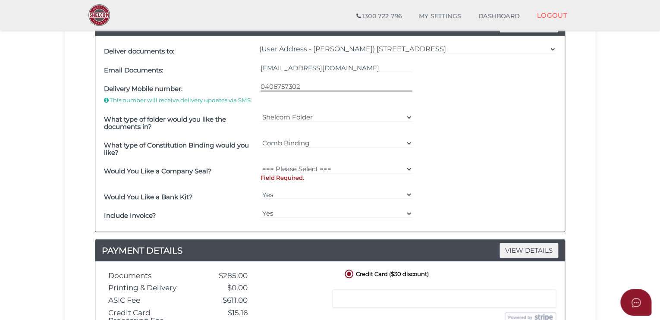
type input "0406757302"
click at [317, 166] on select "=== Please Select === Fold Seal $50 No Seal" at bounding box center [337, 168] width 152 height 9
select select "0"
click at [261, 164] on select "=== Please Select === Fold Seal $50 No Seal" at bounding box center [337, 168] width 152 height 9
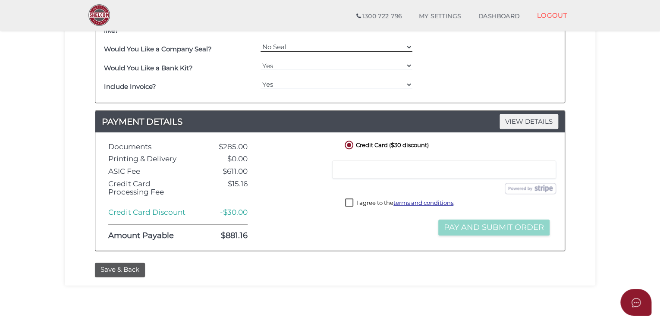
scroll to position [381, 0]
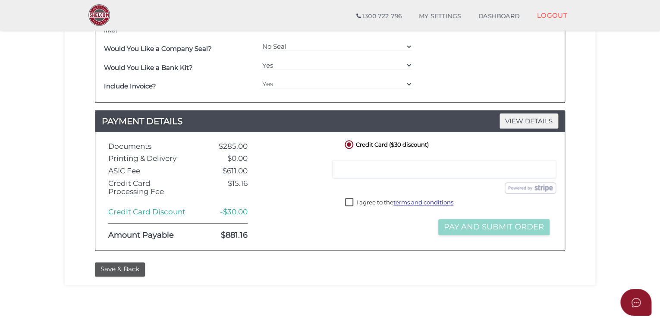
click at [363, 163] on div at bounding box center [444, 169] width 224 height 18
click at [349, 199] on label "I agree to the terms and conditions ." at bounding box center [400, 203] width 110 height 11
checkbox input "true"
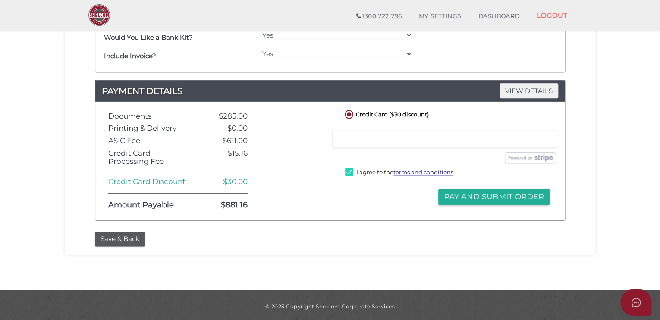
scroll to position [412, 0]
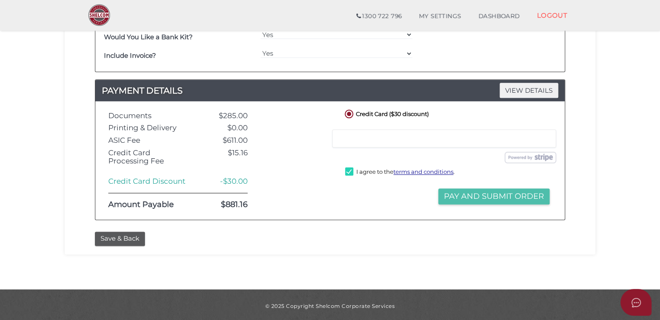
click at [486, 198] on button "Pay and Submit Order" at bounding box center [493, 197] width 111 height 16
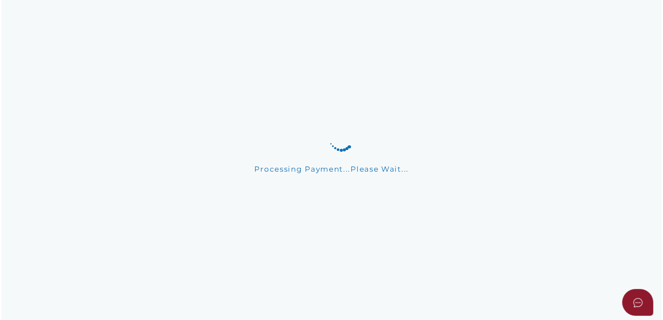
scroll to position [0, 0]
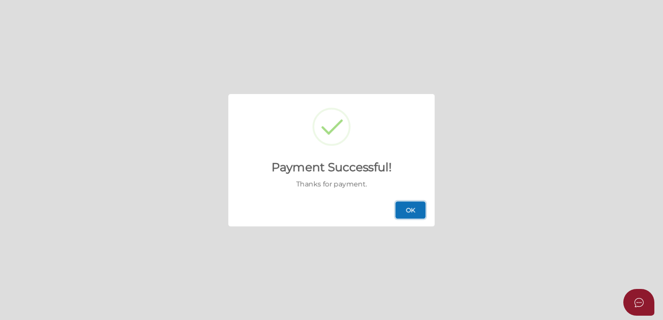
click at [408, 206] on button "OK" at bounding box center [410, 209] width 30 height 17
